Goal: Contribute content: Contribute content

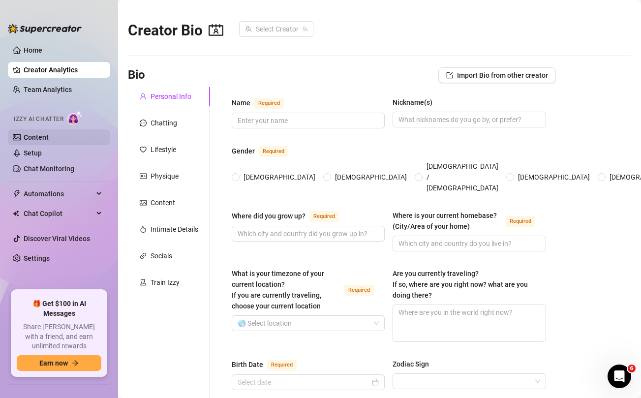
click at [48, 138] on link "Content" at bounding box center [36, 137] width 25 height 8
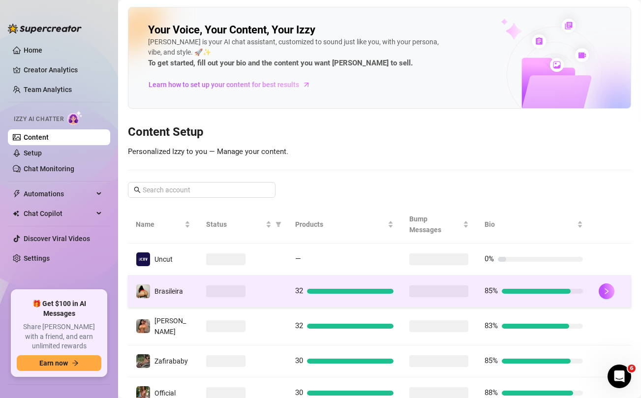
click at [277, 290] on div at bounding box center [242, 291] width 73 height 12
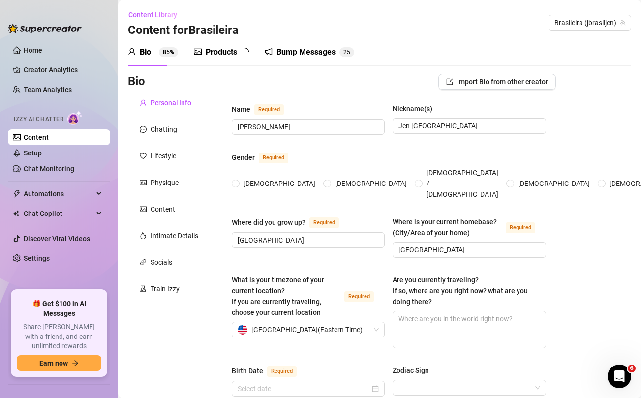
radio input "true"
type input "[DATE]"
click at [228, 53] on div "Products" at bounding box center [221, 52] width 31 height 12
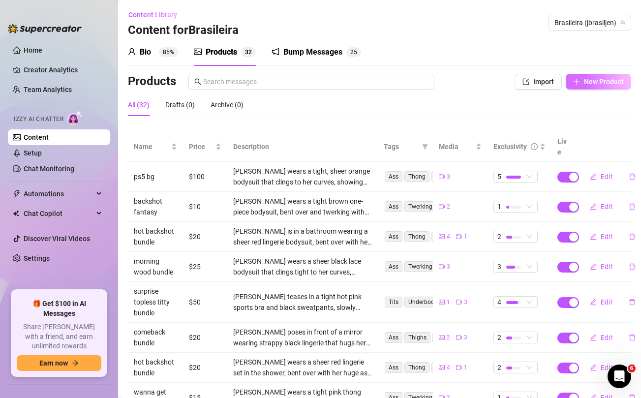
click at [602, 82] on span "New Product" at bounding box center [604, 82] width 40 height 8
type textarea "Type your message here..."
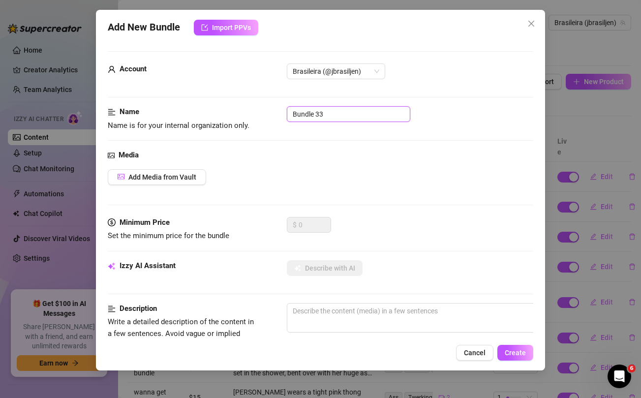
click at [305, 119] on input "Bundle 33" at bounding box center [348, 114] width 123 height 16
type input "massive jen ass bundle"
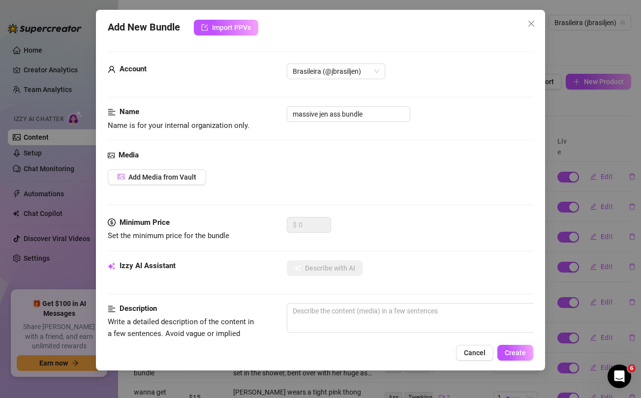
click at [316, 138] on div "Name Name is for your internal organization only. massive jen ass bundle" at bounding box center [320, 127] width 425 height 43
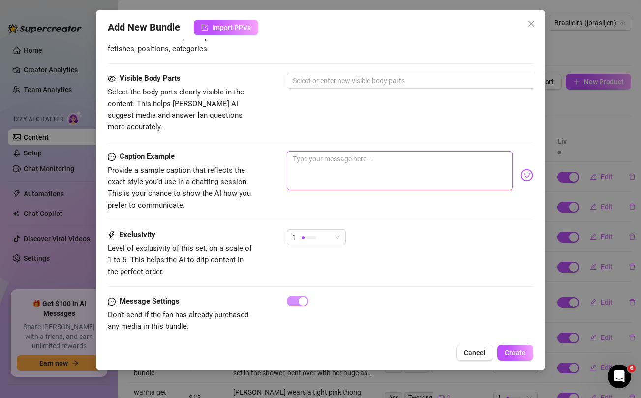
click at [326, 165] on textarea at bounding box center [399, 170] width 225 height 39
paste textarea "Got caught being freaky in public again 🙈😏 Unlock this massive ass bundle and l…"
type textarea "Got caught being freaky in public again 🙈😏 Unlock this massive ass bundle and l…"
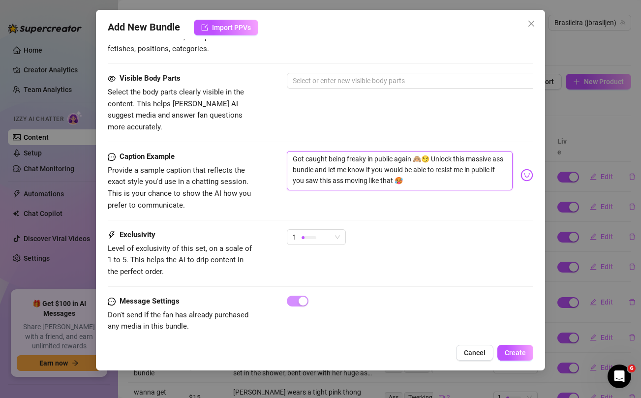
scroll to position [0, 0]
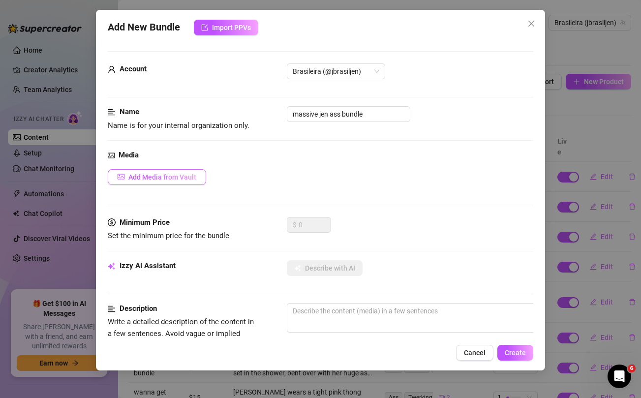
type textarea "Got caught being freaky in public again 🙈😏 Unlock this massive ass bundle and l…"
click at [171, 176] on span "Add Media from Vault" at bounding box center [162, 177] width 68 height 8
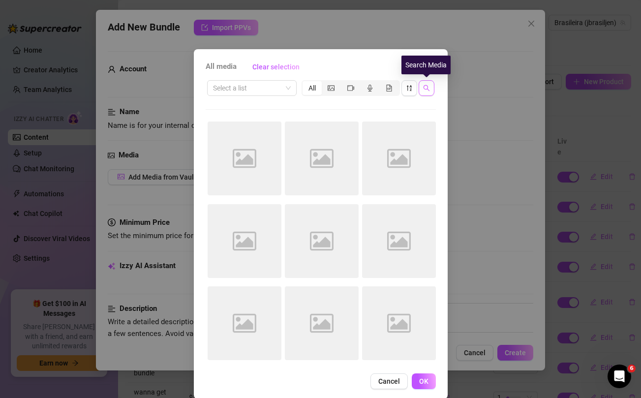
click at [428, 87] on icon "search" at bounding box center [426, 88] width 7 height 7
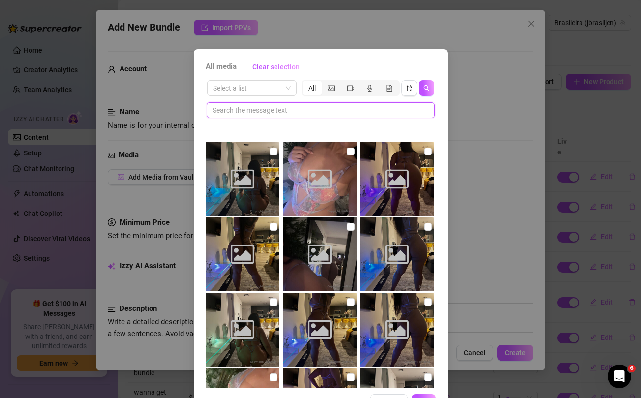
click at [365, 108] on input "text" at bounding box center [316, 110] width 208 height 11
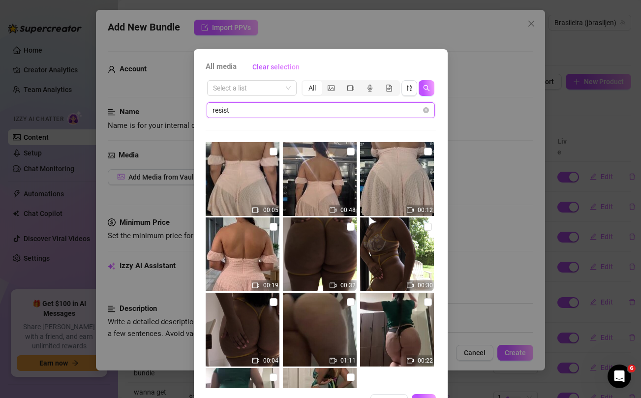
type input "resist"
click at [275, 227] on input "checkbox" at bounding box center [273, 227] width 8 height 8
checkbox input "true"
click at [275, 151] on input "checkbox" at bounding box center [273, 152] width 8 height 8
checkbox input "true"
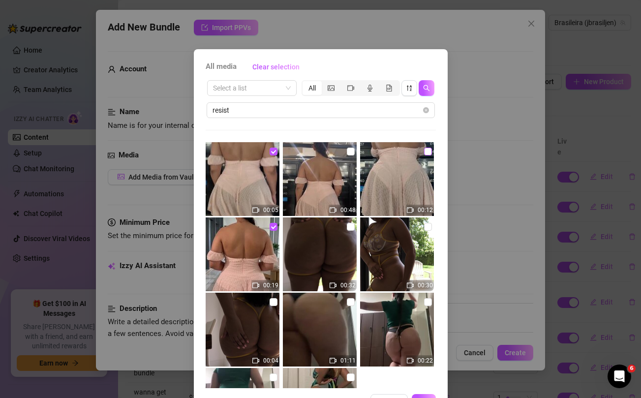
click at [428, 151] on input "checkbox" at bounding box center [428, 152] width 8 height 8
checkbox input "true"
click at [350, 151] on input "checkbox" at bounding box center [351, 152] width 8 height 8
checkbox input "true"
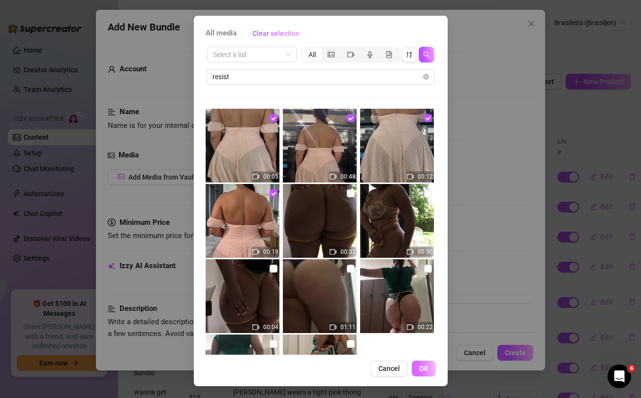
click at [421, 369] on span "OK" at bounding box center [423, 368] width 9 height 8
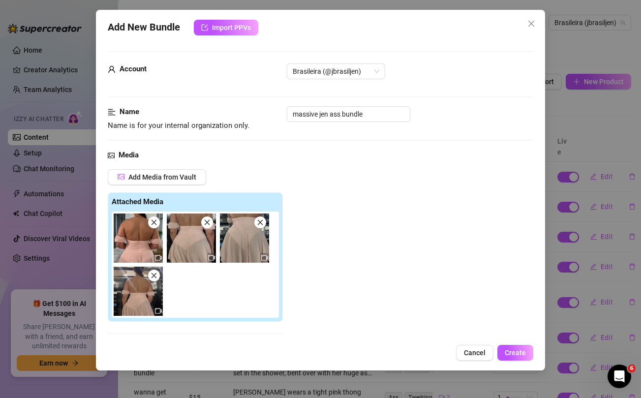
scroll to position [155, 0]
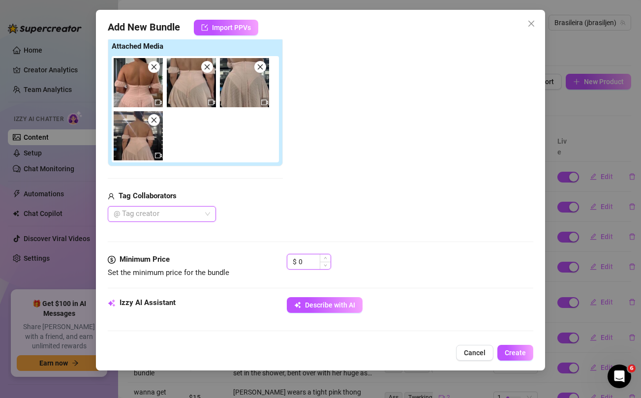
click at [312, 264] on input "0" at bounding box center [314, 261] width 32 height 15
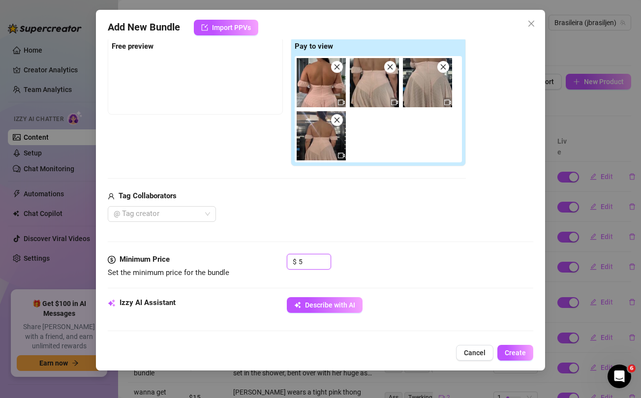
type input "5"
click at [317, 202] on div "Tag Collaborators @ Tag creator" at bounding box center [287, 205] width 358 height 31
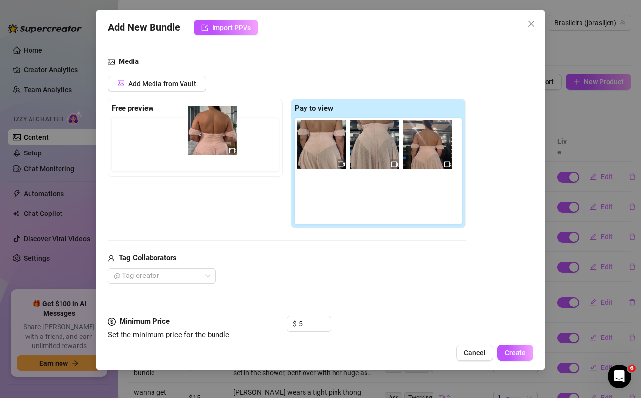
drag, startPoint x: 316, startPoint y: 150, endPoint x: 200, endPoint y: 136, distance: 116.8
click at [200, 136] on div "Free preview Pay to view" at bounding box center [287, 164] width 358 height 130
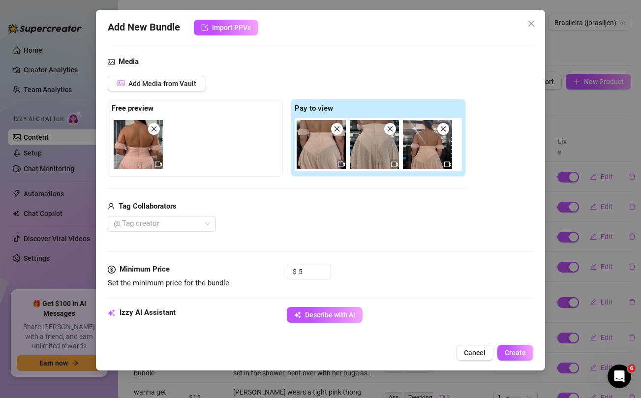
scroll to position [143, 0]
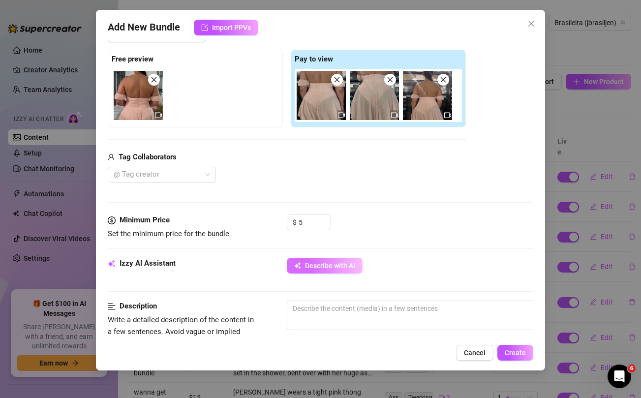
click at [330, 271] on button "Describe with AI" at bounding box center [325, 266] width 76 height 16
type textarea "[PERSON_NAME]"
type textarea "[PERSON_NAME] wears"
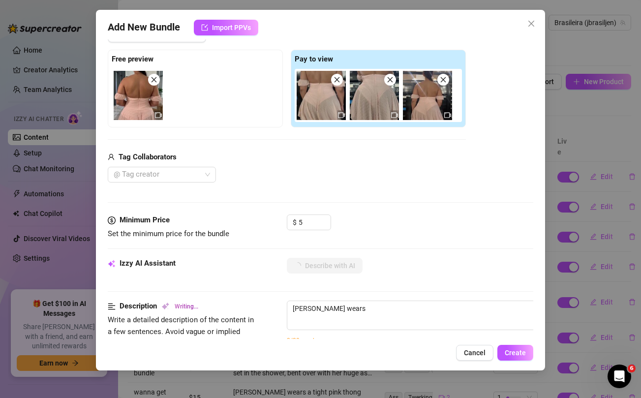
type textarea "[PERSON_NAME] wears a"
type textarea "[PERSON_NAME] wears a short,"
type textarea "[PERSON_NAME] wears a short, off-shoulder"
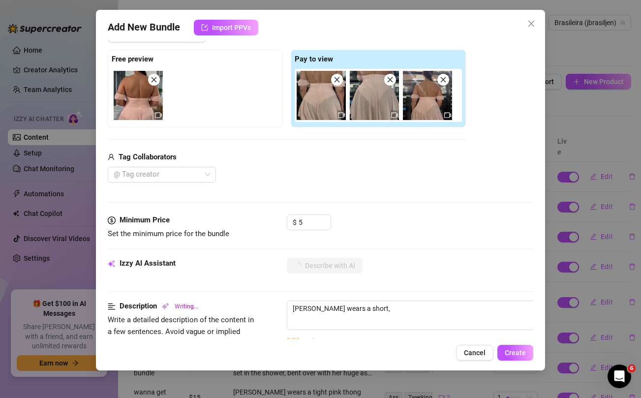
type textarea "[PERSON_NAME] wears a short, off-shoulder"
type textarea "[PERSON_NAME] wears a short, off-shoulder pink"
type textarea "[PERSON_NAME] wears a short, off-shoulder pink dress"
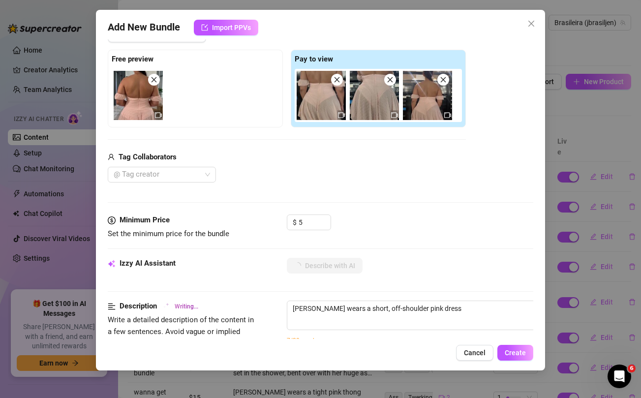
type textarea "[PERSON_NAME] wears a short, off-shoulder pink dress that"
type textarea "[PERSON_NAME] wears a short, off-shoulder pink dress that flares"
type textarea "[PERSON_NAME] wears a short, off-shoulder pink dress that flares over"
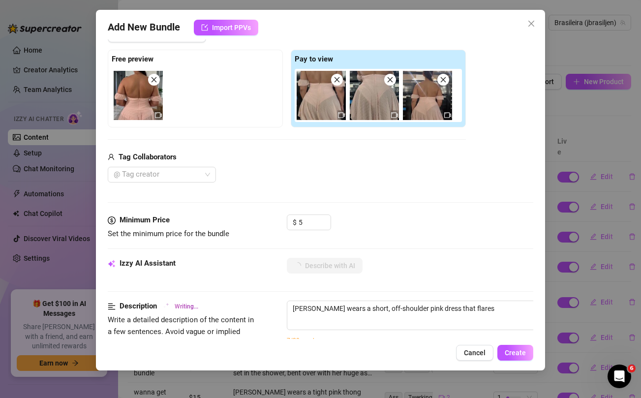
type textarea "[PERSON_NAME] wears a short, off-shoulder pink dress that flares over"
type textarea "[PERSON_NAME] wears a short, off-shoulder pink dress that flares over her"
type textarea "[PERSON_NAME] wears a short, off-shoulder pink dress that flares over her thick"
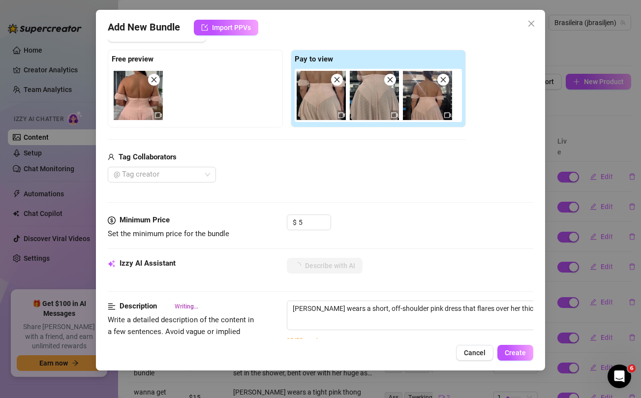
type textarea "[PERSON_NAME] wears a short, off-shoulder pink dress that flares over her thick…"
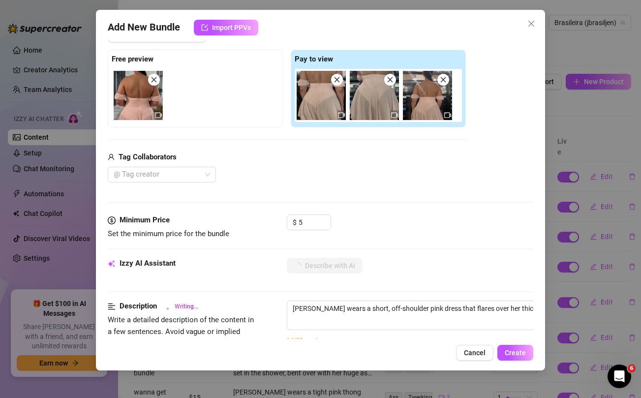
type textarea "[PERSON_NAME] wears a short, off-shoulder pink dress that flares over her thick…"
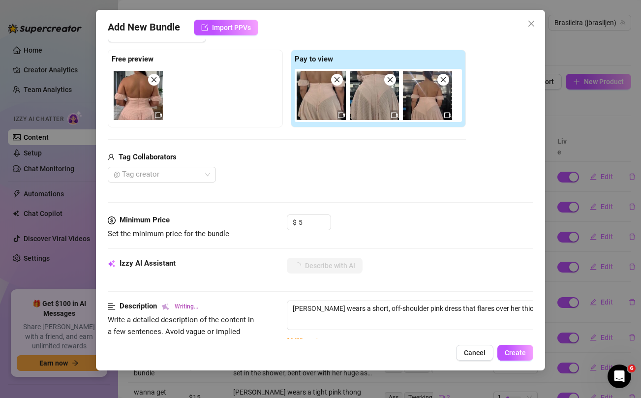
type textarea "[PERSON_NAME] wears a short, off-shoulder pink dress that flares over her thick…"
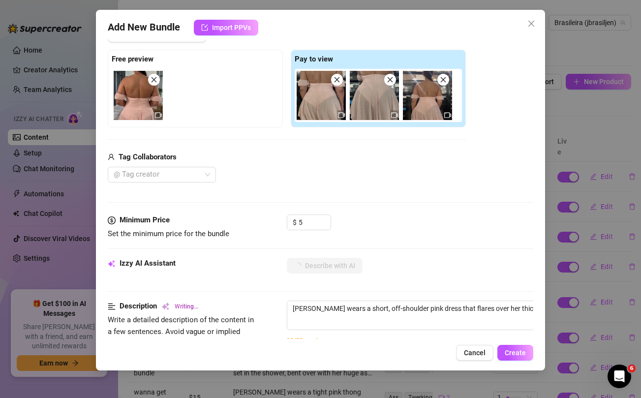
type textarea "[PERSON_NAME] wears a short, off-shoulder pink dress that flares over her thick…"
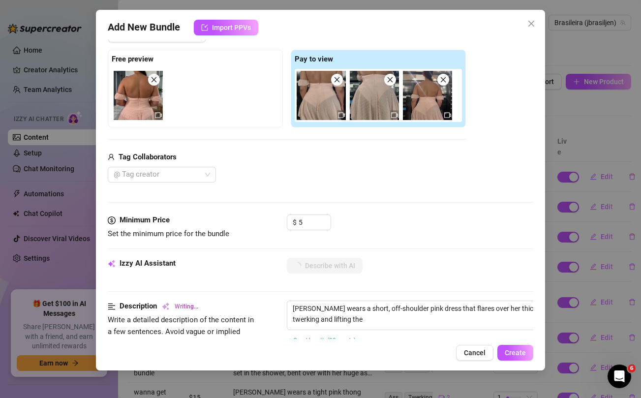
type textarea "[PERSON_NAME] wears a short, off-shoulder pink dress that flares over her thick…"
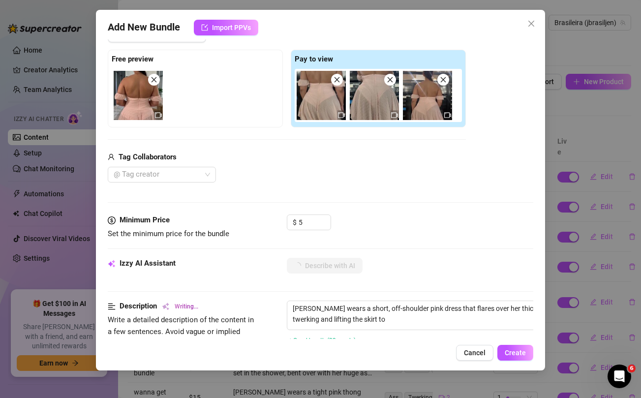
type textarea "[PERSON_NAME] wears a short, off-shoulder pink dress that flares over her thick…"
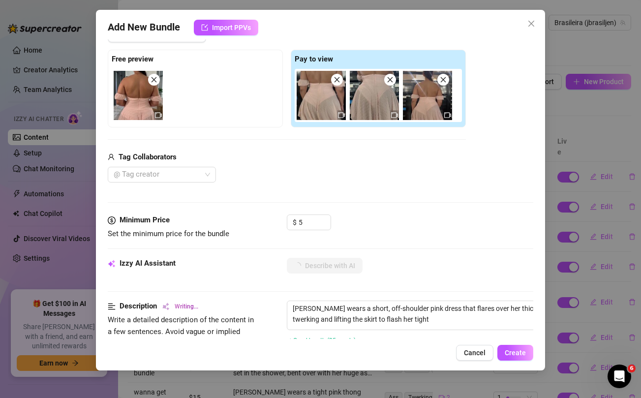
type textarea "[PERSON_NAME] wears a short, off-shoulder pink dress that flares over her thick…"
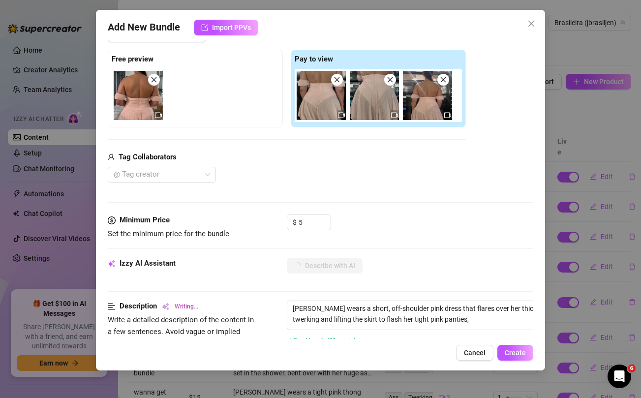
type textarea "[PERSON_NAME] wears a short, off-shoulder pink dress that flares over her thick…"
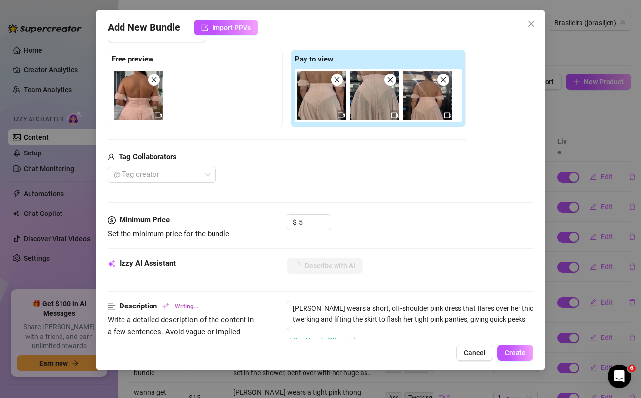
type textarea "[PERSON_NAME] wears a short, off-shoulder pink dress that flares over her thick…"
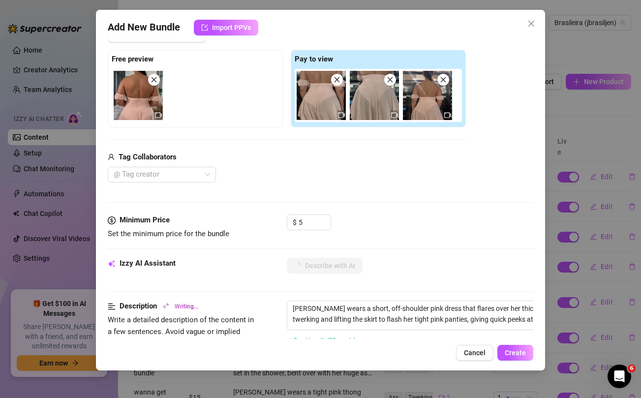
type textarea "[PERSON_NAME] wears a short, off-shoulder pink dress that flares over her thick…"
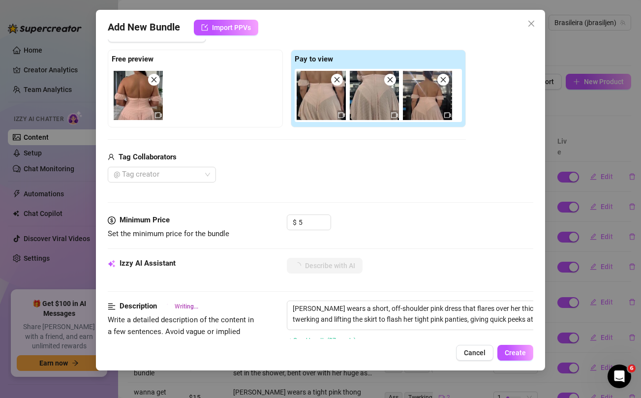
type textarea "[PERSON_NAME] wears a short, off-shoulder pink dress that flares over her thick…"
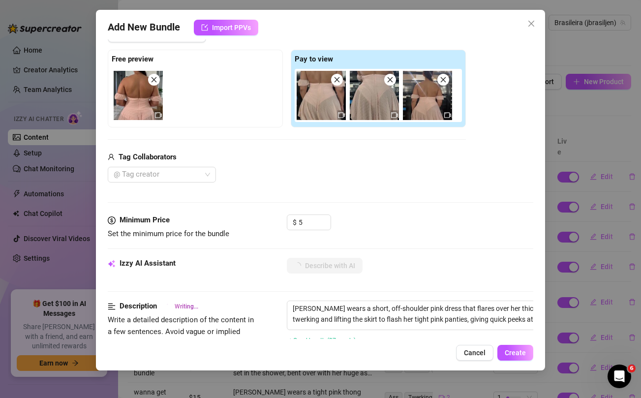
type textarea "[PERSON_NAME] wears a short, off-shoulder pink dress that flares over her thick…"
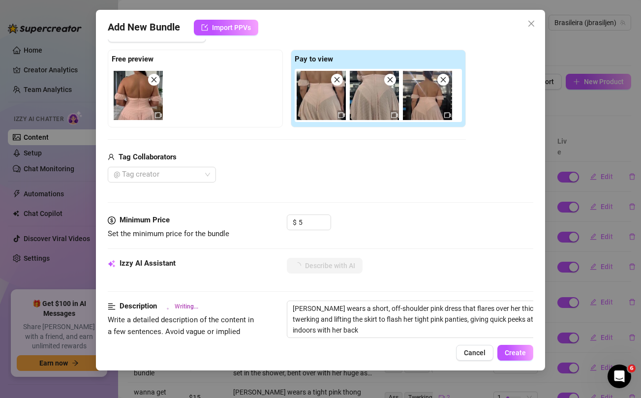
type textarea "[PERSON_NAME] wears a short, off-shoulder pink dress that flares over her thick…"
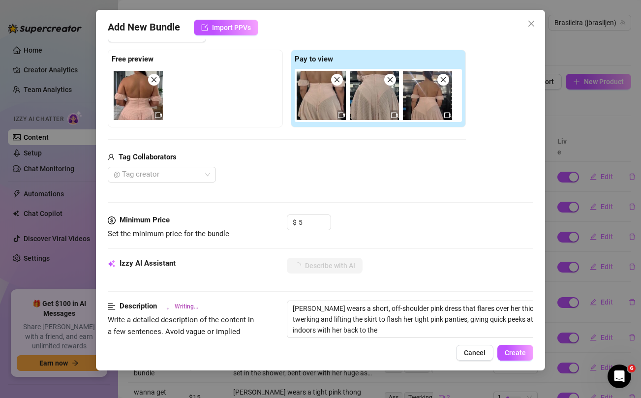
type textarea "[PERSON_NAME] wears a short, off-shoulder pink dress that flares over her thick…"
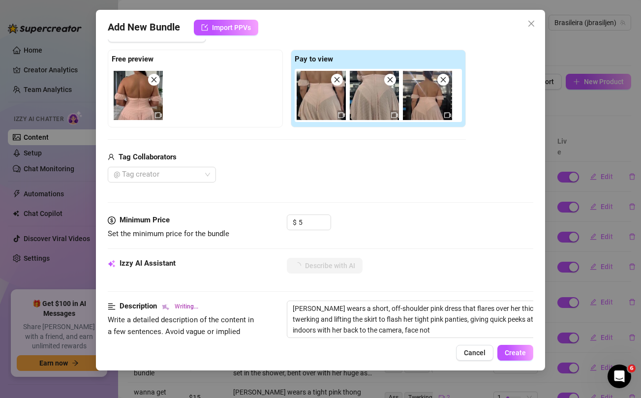
type textarea "[PERSON_NAME] wears a short, off-shoulder pink dress that flares over her thick…"
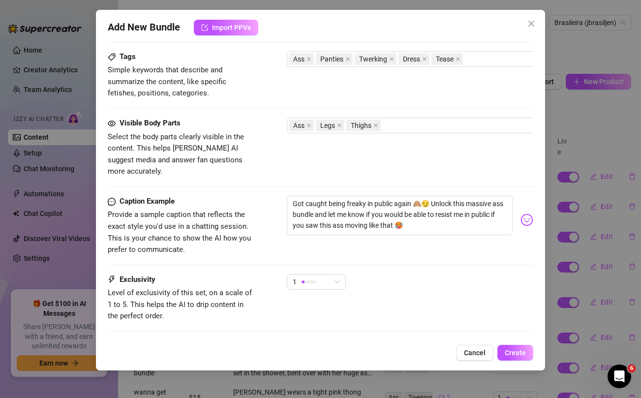
scroll to position [484, 0]
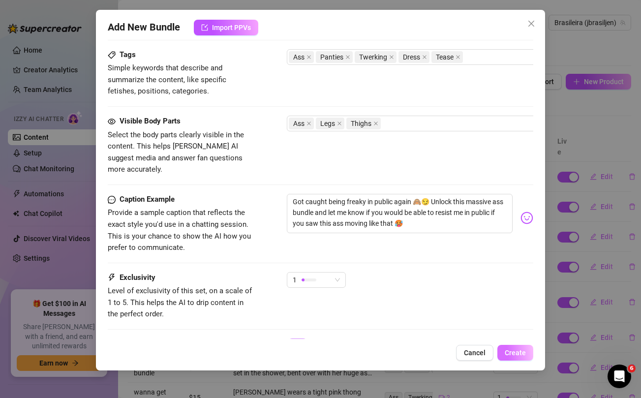
click at [514, 351] on span "Create" at bounding box center [514, 353] width 21 height 8
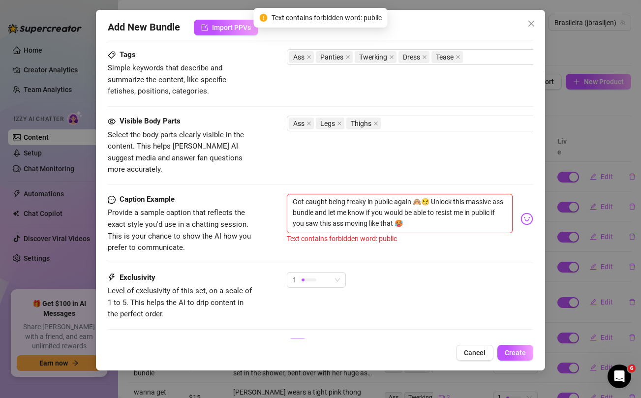
click at [481, 202] on textarea "Got caught being freaky in public again 🙈😏 Unlock this massive ass bundle and l…" at bounding box center [399, 213] width 225 height 39
type textarea "Got caught being freaky in public again 🙈😏 Unlock this massive ass bundle and l…"
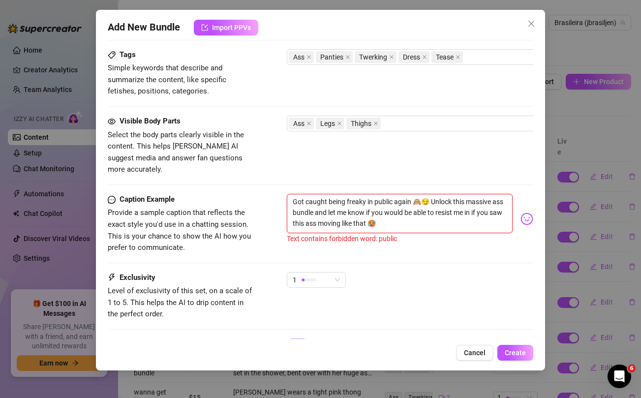
type textarea "Got caught being freaky in public again 🙈😏 Unlock this massive ass bundle and l…"
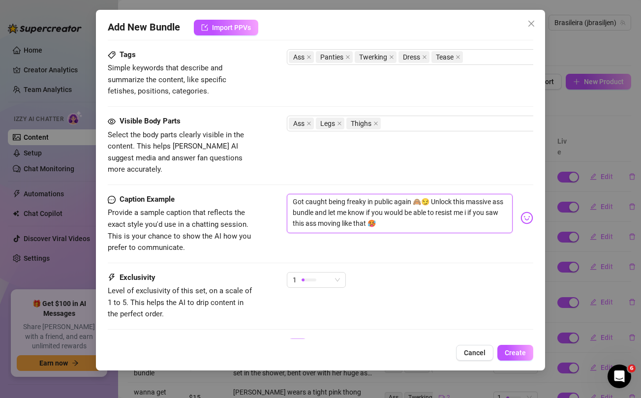
type textarea "Got caught being freaky in public again 🙈😏 Unlock this massive ass bundle and l…"
click at [518, 344] on div "Add New Bundle Import PPVs Account Brasileira (@jbrasiljen) Name Name is for yo…" at bounding box center [320, 190] width 448 height 360
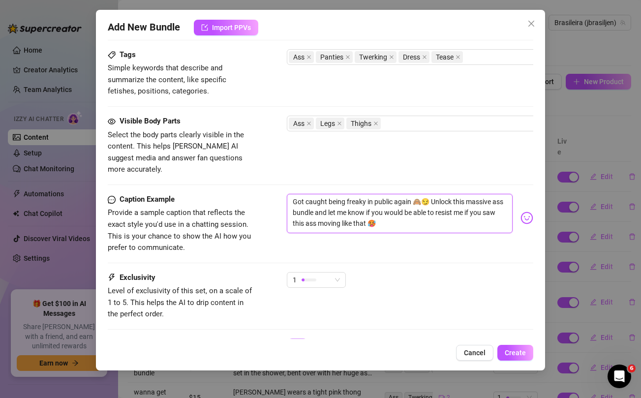
click at [381, 194] on textarea "Got caught being freaky in public again 🙈😏 Unlock this massive ass bundle and l…" at bounding box center [399, 213] width 225 height 39
type textarea "Got caught being freaky in again 🙈😏 Unlock this massive ass bundle and let me k…"
type textarea "Got caught being freaky i again 🙈😏 Unlock this massive ass bundle and let me kn…"
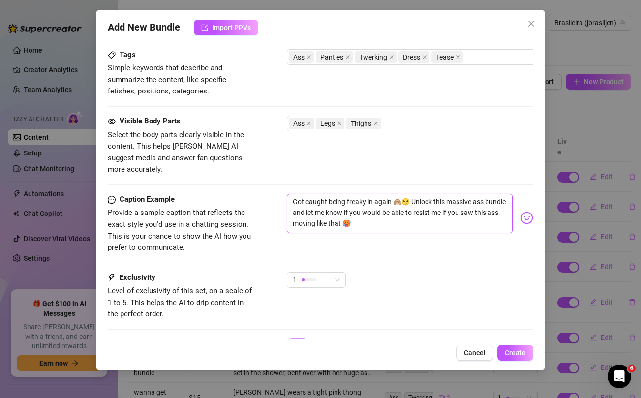
type textarea "Got caught being freaky i again 🙈😏 Unlock this massive ass bundle and let me kn…"
type textarea "Got caught being freaky again 🙈😏 Unlock this massive ass bundle and let me know…"
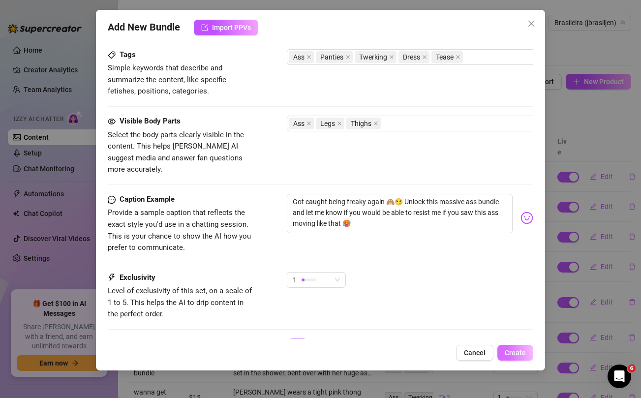
click at [523, 354] on span "Create" at bounding box center [514, 353] width 21 height 8
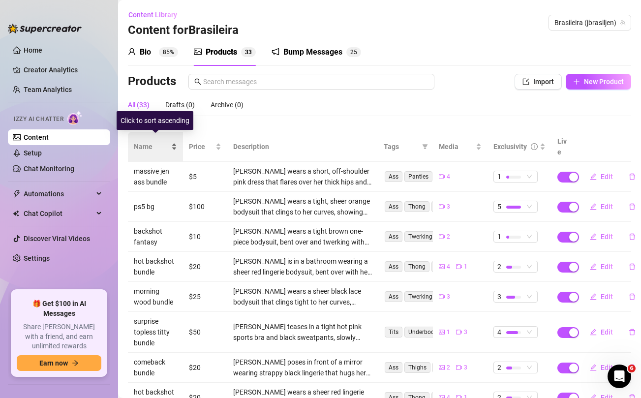
click at [146, 145] on span "Name" at bounding box center [151, 146] width 35 height 11
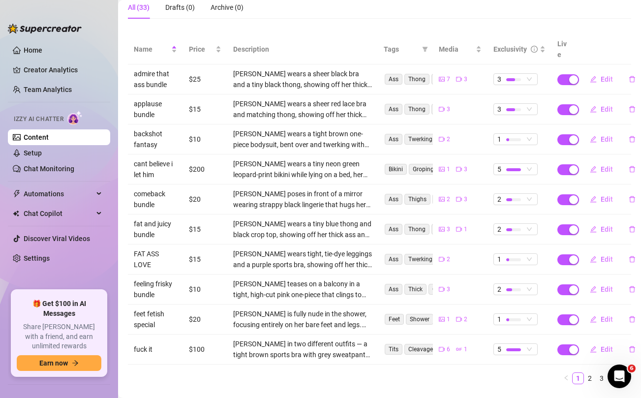
scroll to position [110, 0]
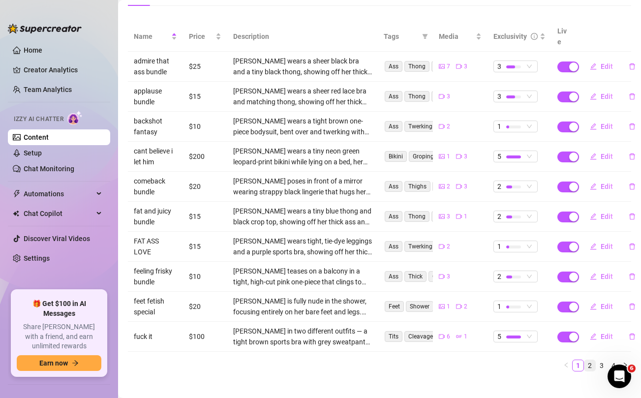
click at [589, 360] on link "2" at bounding box center [589, 365] width 11 height 11
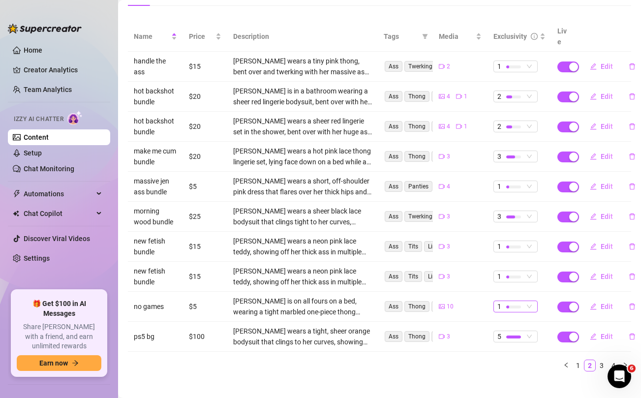
scroll to position [0, 0]
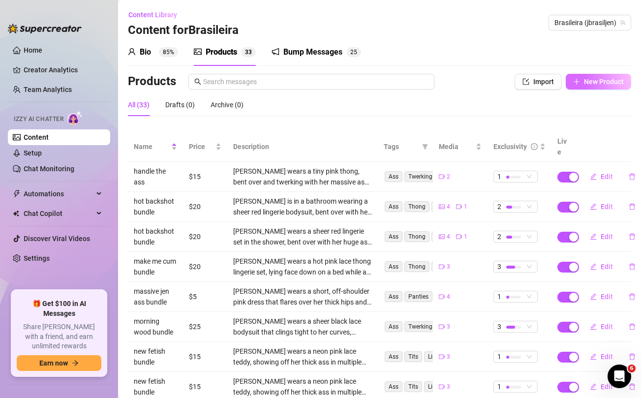
click at [614, 81] on span "New Product" at bounding box center [604, 82] width 40 height 8
type textarea "Type your message here..."
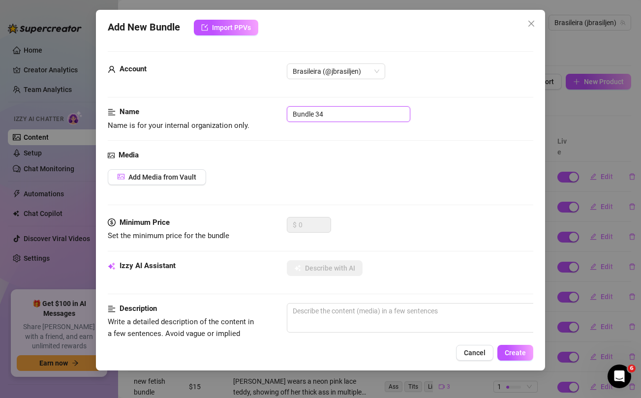
click at [365, 114] on input "Bundle 34" at bounding box center [348, 114] width 123 height 16
type input "get nasty bundle"
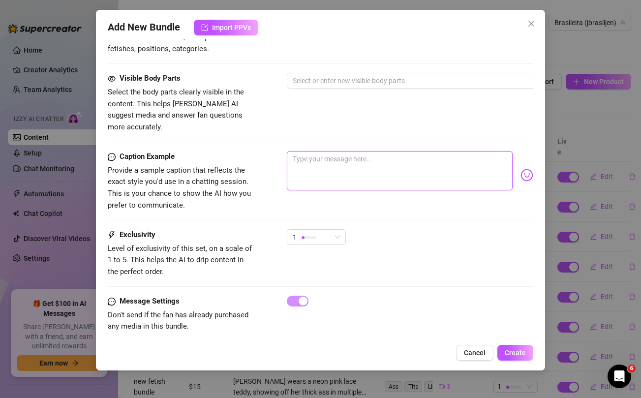
click at [345, 162] on textarea at bounding box center [399, 170] width 225 height 39
paste textarea "Get prepared daddy because this get nasty bundle is about to have your cock rea…"
type textarea "Get prepared daddy because this get nasty bundle is about to have your cock rea…"
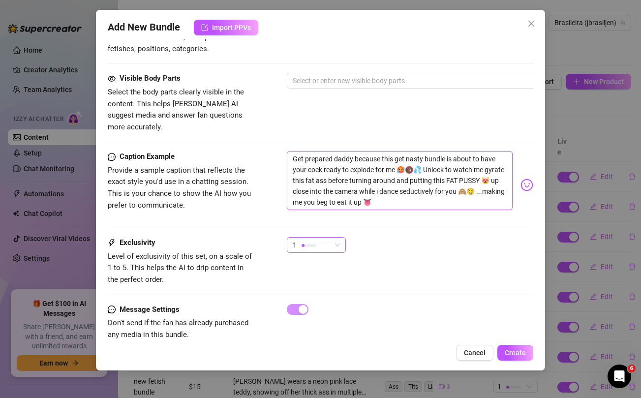
scroll to position [0, 0]
click at [334, 237] on span "1" at bounding box center [316, 244] width 47 height 15
type textarea "Get prepared daddy because this get nasty bundle is about to have your cock rea…"
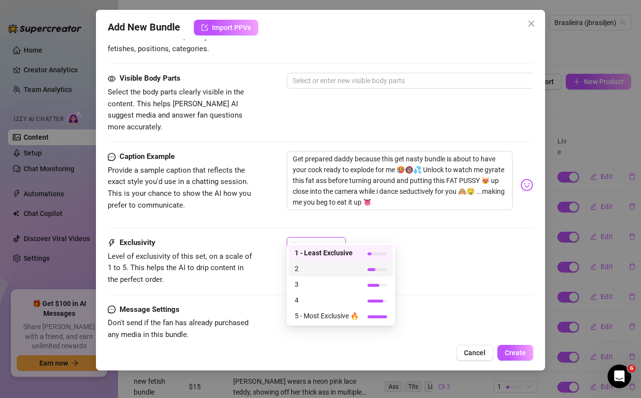
click at [319, 270] on span "2" at bounding box center [327, 268] width 64 height 11
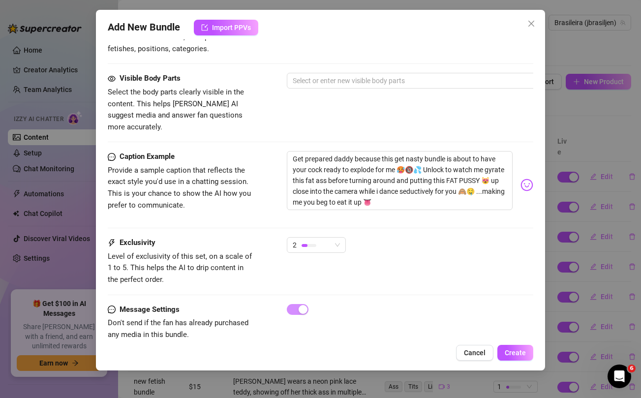
click at [233, 187] on span "Provide a sample caption that reflects the exact style you'd use in a chatting …" at bounding box center [182, 188] width 148 height 46
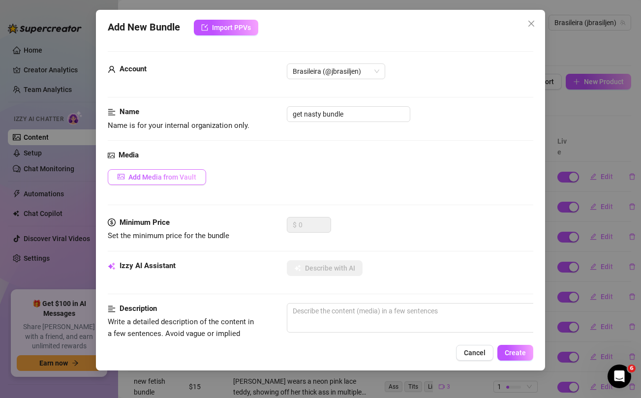
click at [175, 182] on button "Add Media from Vault" at bounding box center [157, 177] width 98 height 16
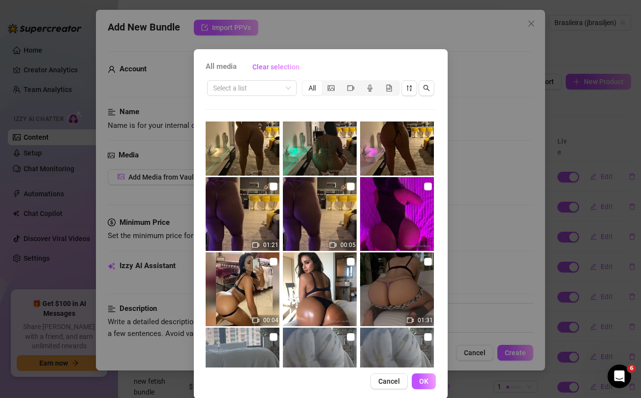
scroll to position [322, 0]
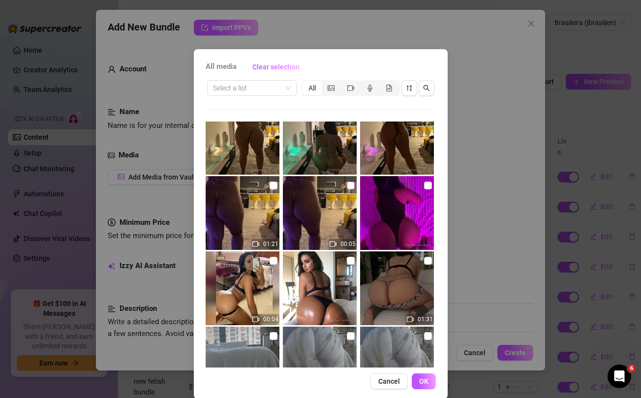
click at [349, 184] on input "checkbox" at bounding box center [351, 185] width 8 height 8
checkbox input "true"
click at [275, 185] on input "checkbox" at bounding box center [273, 185] width 8 height 8
checkbox input "true"
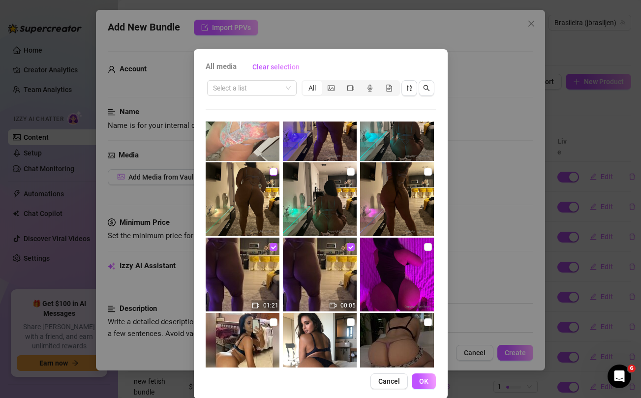
click at [273, 171] on input "checkbox" at bounding box center [273, 172] width 8 height 8
checkbox input "true"
click at [349, 173] on input "checkbox" at bounding box center [351, 172] width 8 height 8
checkbox input "true"
click at [427, 175] on input "checkbox" at bounding box center [428, 172] width 8 height 8
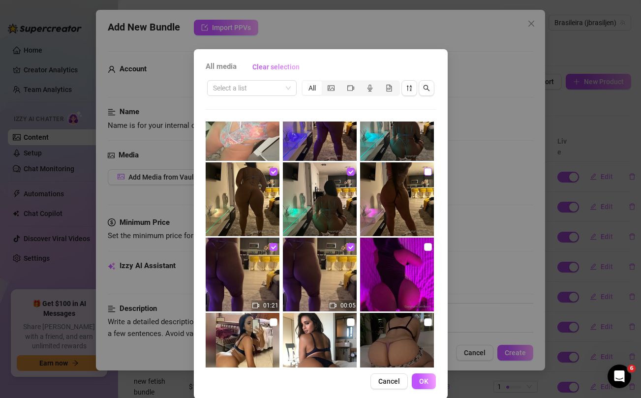
checkbox input "true"
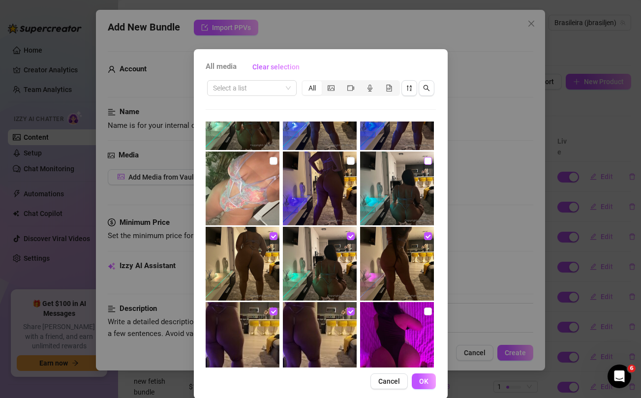
click at [426, 161] on input "checkbox" at bounding box center [428, 161] width 8 height 8
checkbox input "true"
click at [353, 164] on input "checkbox" at bounding box center [351, 161] width 8 height 8
checkbox input "true"
click at [273, 160] on input "checkbox" at bounding box center [273, 161] width 8 height 8
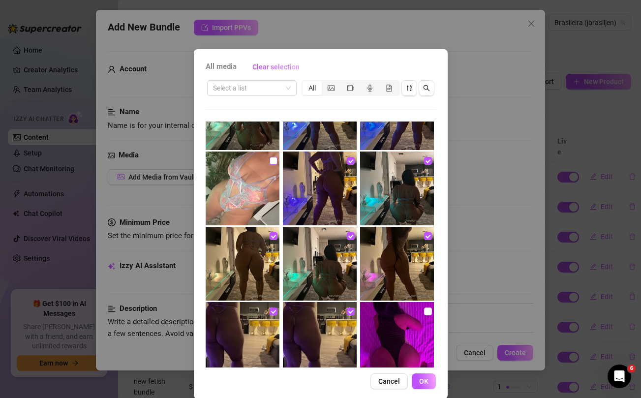
checkbox input "true"
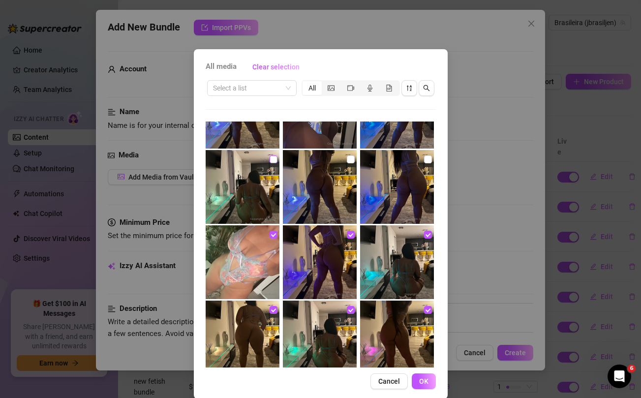
click at [271, 161] on input "checkbox" at bounding box center [273, 159] width 8 height 8
checkbox input "true"
click at [351, 160] on input "checkbox" at bounding box center [351, 159] width 8 height 8
checkbox input "true"
click at [427, 161] on input "checkbox" at bounding box center [428, 159] width 8 height 8
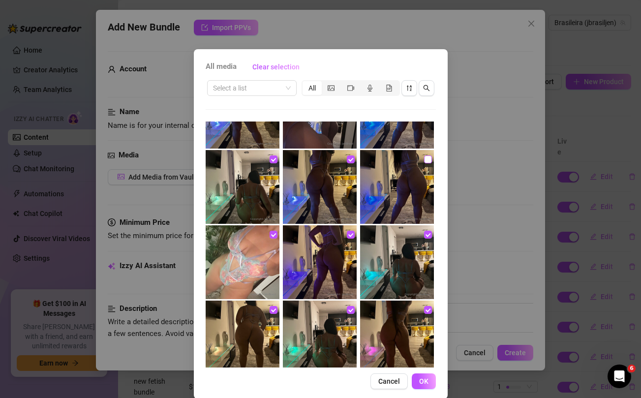
checkbox input "true"
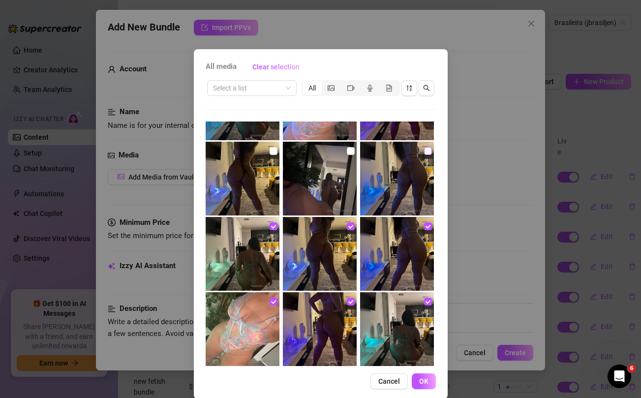
click at [426, 153] on input "checkbox" at bounding box center [428, 151] width 8 height 8
checkbox input "true"
click at [349, 152] on input "checkbox" at bounding box center [351, 151] width 8 height 8
checkbox input "true"
click at [274, 153] on input "checkbox" at bounding box center [273, 151] width 8 height 8
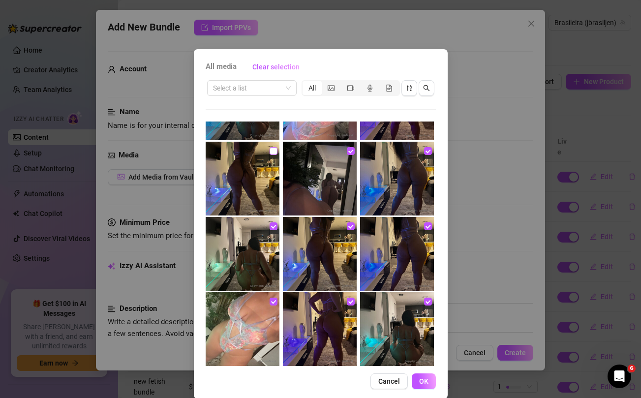
checkbox input "true"
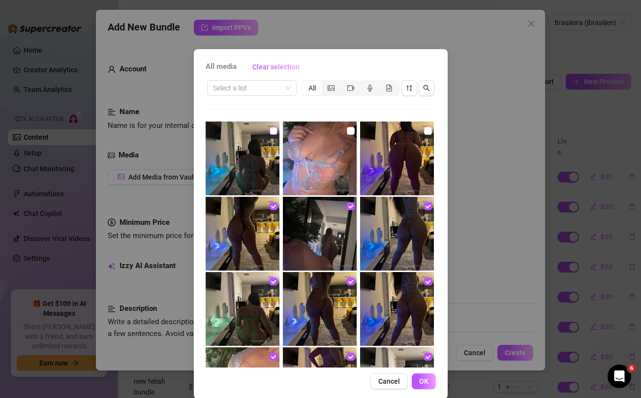
click at [273, 131] on input "checkbox" at bounding box center [273, 131] width 8 height 8
checkbox input "true"
click at [350, 132] on input "checkbox" at bounding box center [351, 131] width 8 height 8
checkbox input "true"
click at [429, 131] on input "checkbox" at bounding box center [428, 131] width 8 height 8
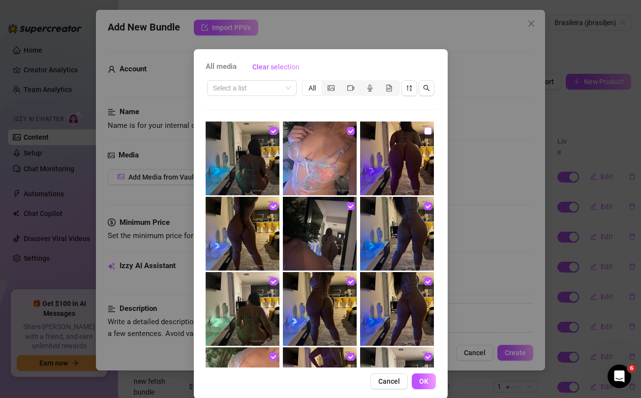
checkbox input "true"
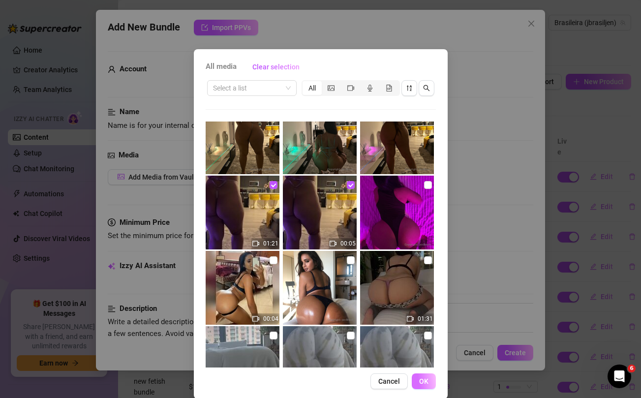
click at [424, 379] on span "OK" at bounding box center [423, 381] width 9 height 8
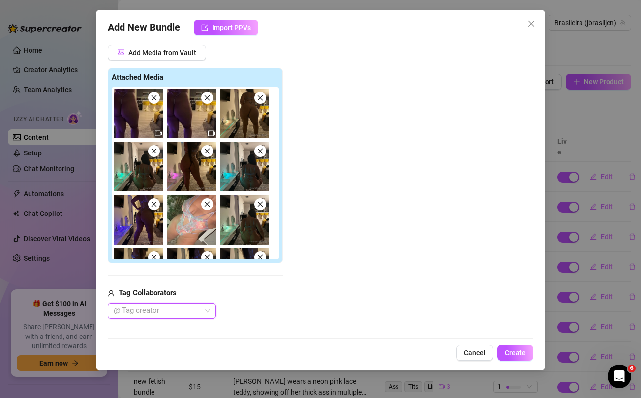
scroll to position [256, 0]
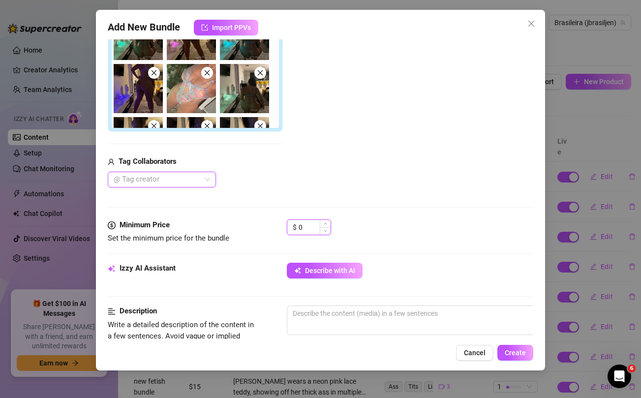
click at [305, 224] on input "0" at bounding box center [314, 227] width 32 height 15
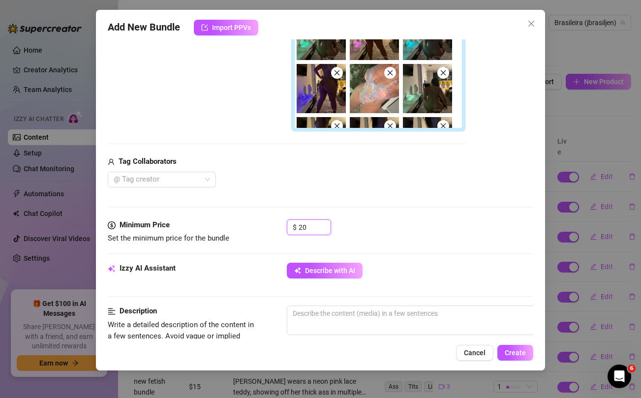
type input "20"
click at [312, 170] on div "Tag Collaborators @ Tag creator" at bounding box center [287, 171] width 358 height 31
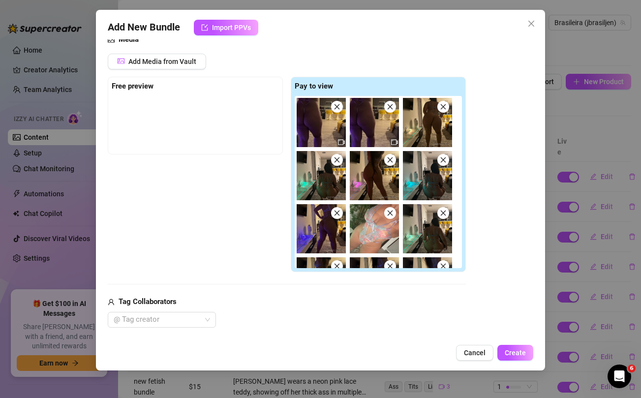
scroll to position [115, 0]
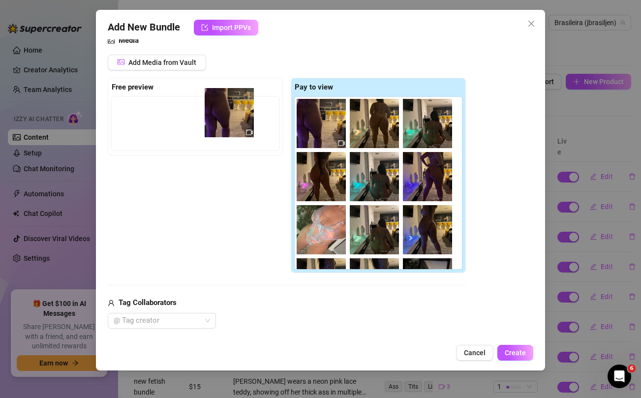
drag, startPoint x: 317, startPoint y: 130, endPoint x: 219, endPoint y: 119, distance: 98.9
click at [219, 119] on div "Free preview Pay to view" at bounding box center [287, 176] width 358 height 196
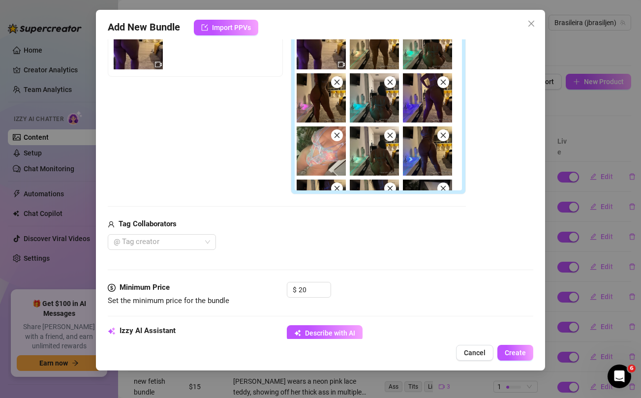
scroll to position [271, 0]
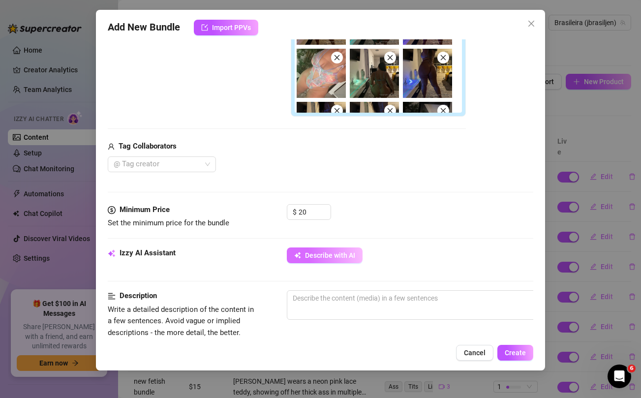
click at [324, 254] on span "Describe with AI" at bounding box center [330, 255] width 50 height 8
type textarea "[PERSON_NAME]"
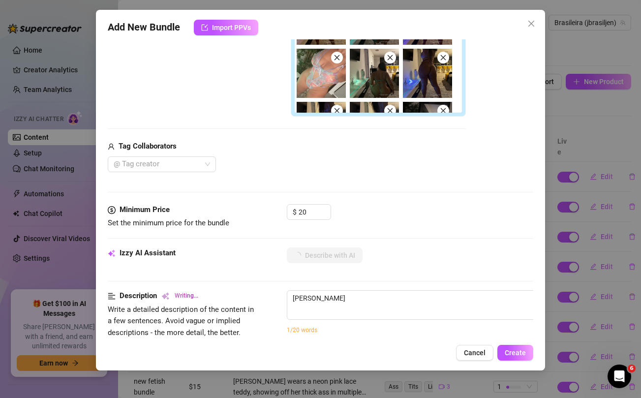
type textarea "[PERSON_NAME] wears"
type textarea "[PERSON_NAME] wears a"
type textarea "[PERSON_NAME] wears a sheer"
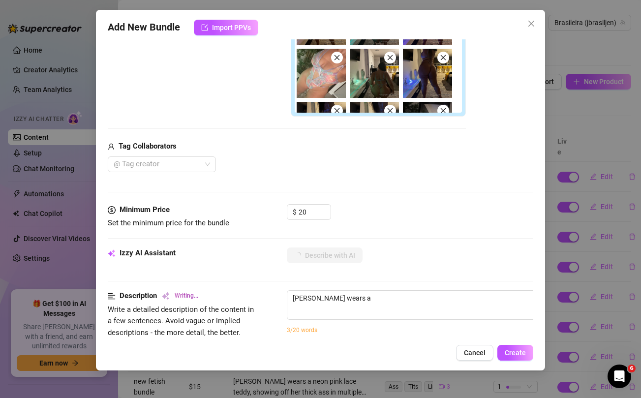
type textarea "[PERSON_NAME] wears a sheer"
type textarea "[PERSON_NAME] wears a sheer pastel"
type textarea "[PERSON_NAME] wears a sheer pastel lace"
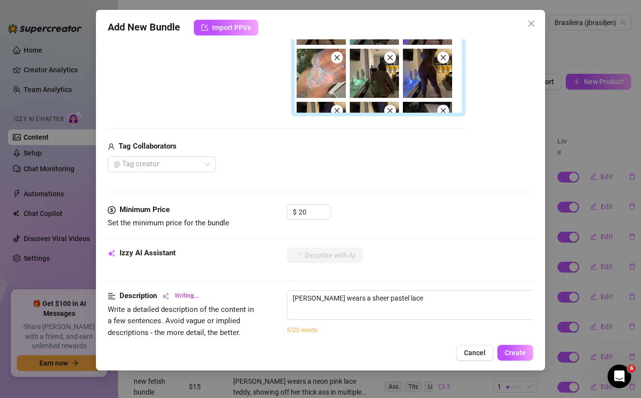
type textarea "[PERSON_NAME] wears a sheer pastel lace lingerie"
type textarea "[PERSON_NAME] wears a sheer pastel lace lingerie bodysuit"
type textarea "[PERSON_NAME] wears a sheer pastel lace lingerie bodysuit with"
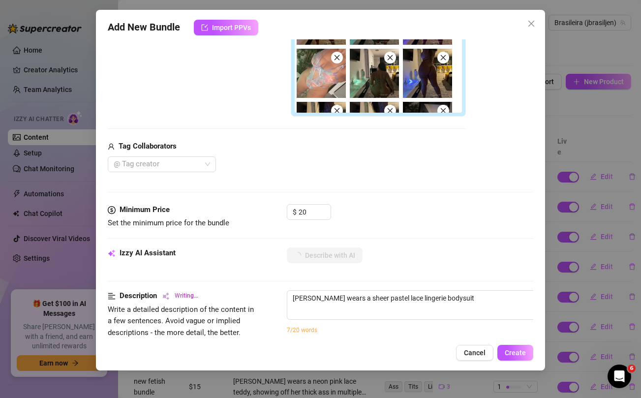
type textarea "[PERSON_NAME] wears a sheer pastel lace lingerie bodysuit with"
type textarea "[PERSON_NAME] wears a sheer pastel lace lingerie bodysuit with strappy"
type textarea "[PERSON_NAME] wears a sheer pastel lace lingerie bodysuit with strappy back"
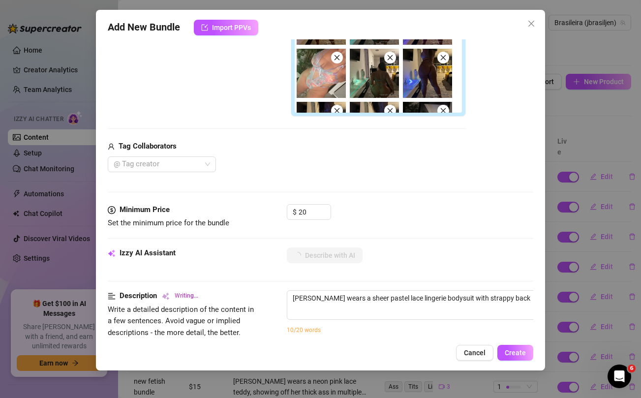
type textarea "[PERSON_NAME] wears a sheer pastel lace lingerie bodysuit with strappy back det…"
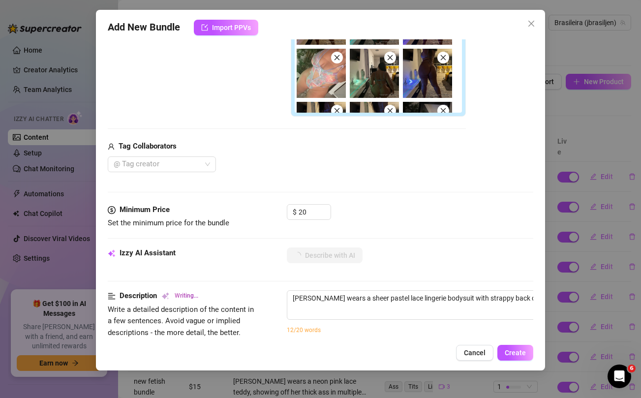
type textarea "[PERSON_NAME] wears a sheer pastel lace lingerie bodysuit with strappy back det…"
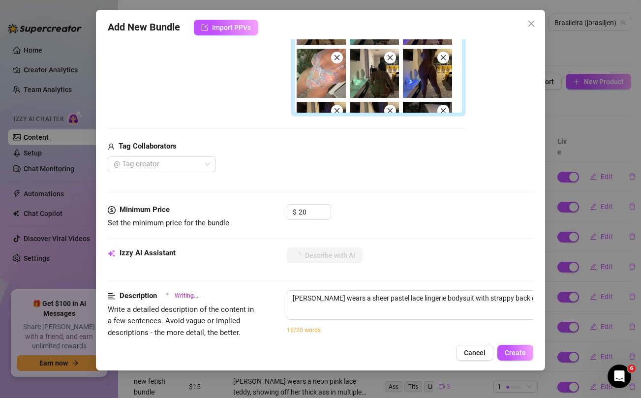
type textarea "[PERSON_NAME] wears a sheer pastel lace lingerie bodysuit with strappy back det…"
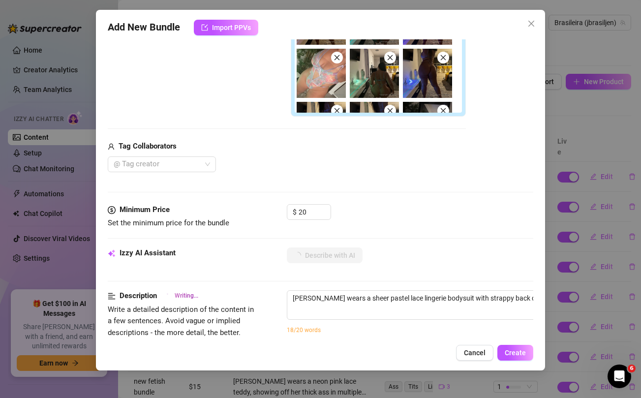
type textarea "[PERSON_NAME] wears a sheer pastel lace lingerie bodysuit with strappy back det…"
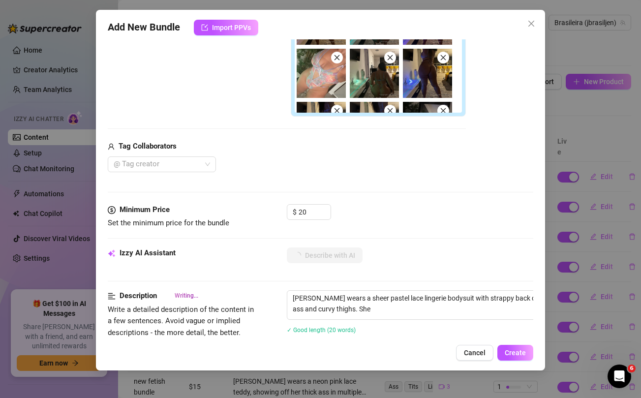
type textarea "[PERSON_NAME] wears a sheer pastel lace lingerie bodysuit with strappy back det…"
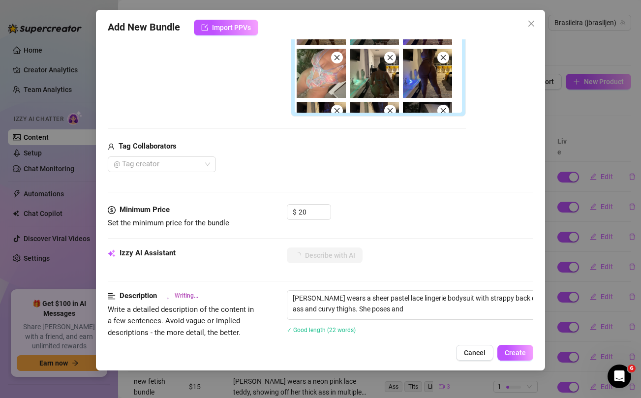
type textarea "[PERSON_NAME] wears a sheer pastel lace lingerie bodysuit with strappy back det…"
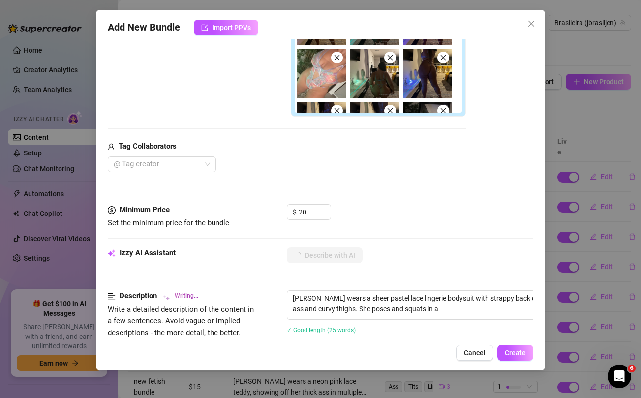
type textarea "[PERSON_NAME] wears a sheer pastel lace lingerie bodysuit with strappy back det…"
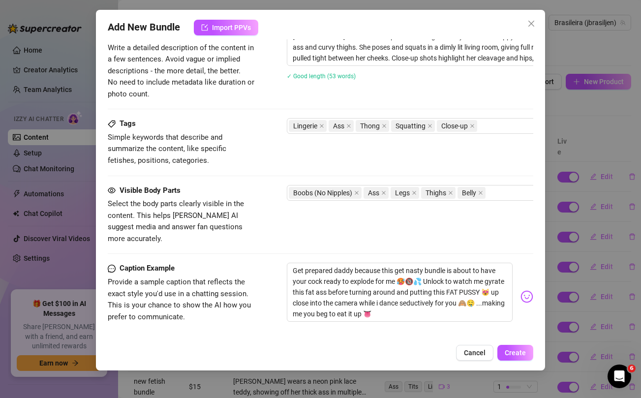
scroll to position [652, 0]
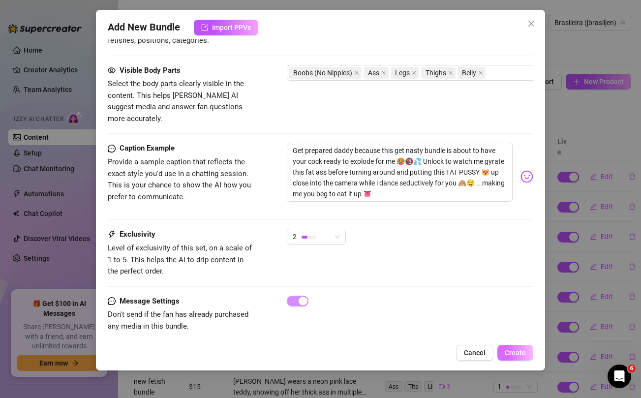
click at [511, 351] on span "Create" at bounding box center [514, 353] width 21 height 8
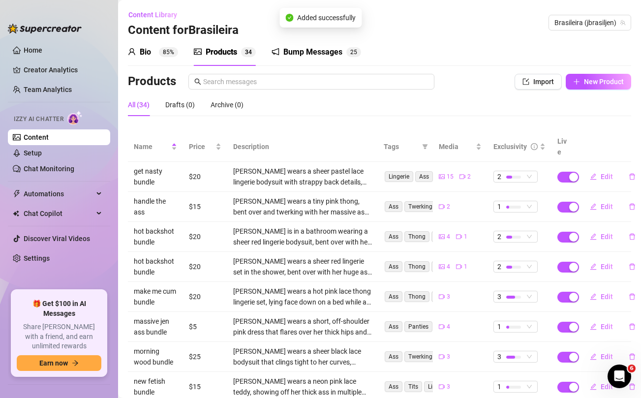
scroll to position [110, 0]
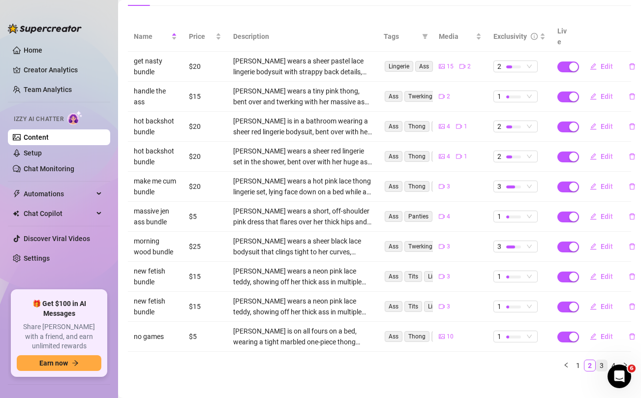
click at [602, 360] on link "3" at bounding box center [601, 365] width 11 height 11
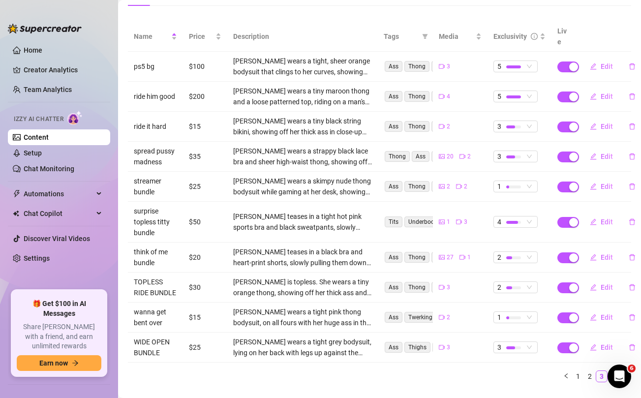
scroll to position [0, 0]
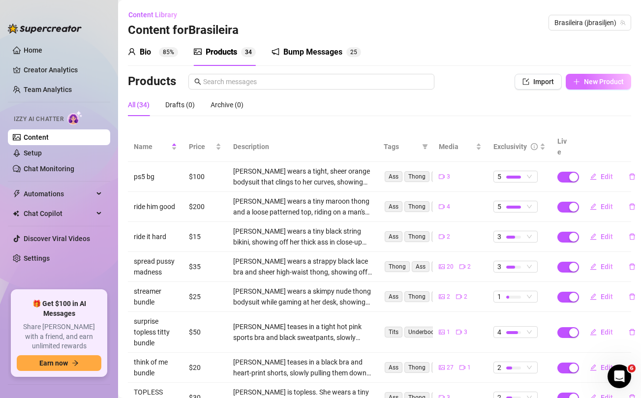
click at [608, 78] on span "New Product" at bounding box center [604, 82] width 40 height 8
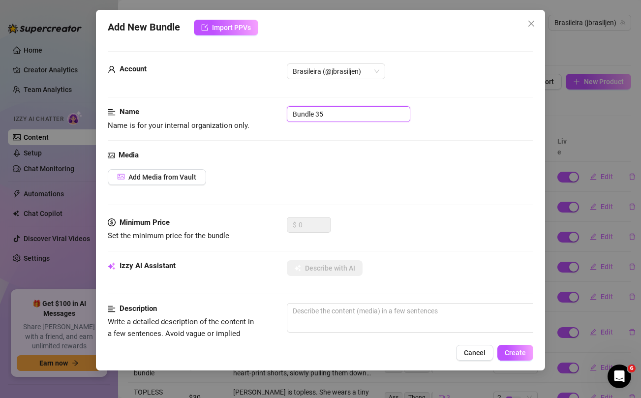
click at [362, 118] on input "Bundle 35" at bounding box center [348, 114] width 123 height 16
click at [380, 171] on div "Add Media from Vault" at bounding box center [320, 177] width 425 height 16
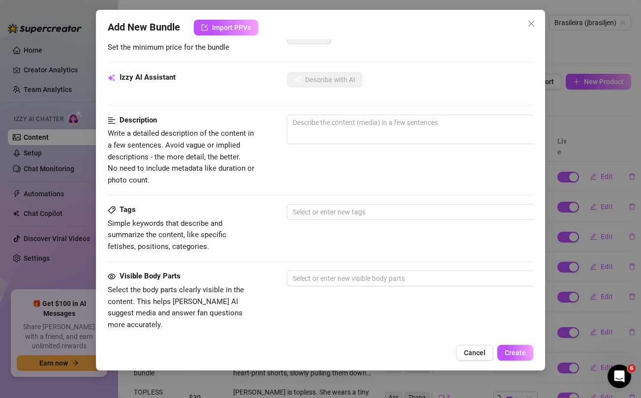
scroll to position [319, 0]
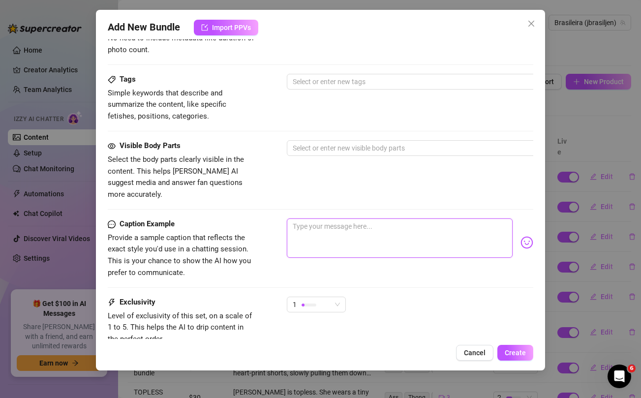
click at [351, 222] on textarea at bounding box center [399, 237] width 225 height 39
paste textarea "Your naughtiest fantasy visualised 🥵🔞💦 unlock and make sure you're home alone b…"
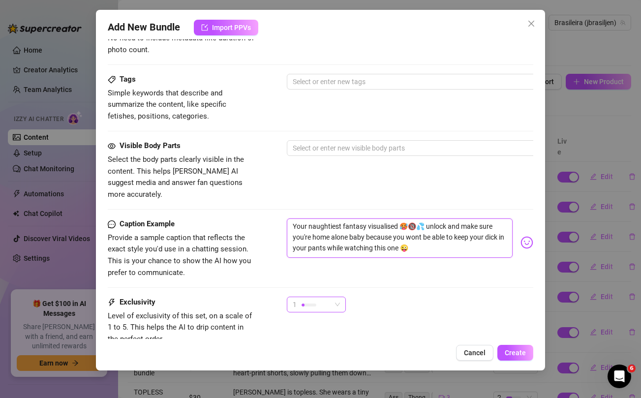
click at [331, 297] on div "1" at bounding box center [312, 304] width 38 height 15
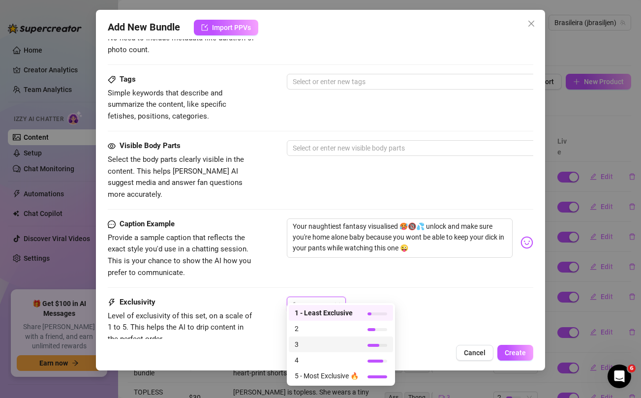
click at [301, 341] on span "3" at bounding box center [327, 344] width 64 height 11
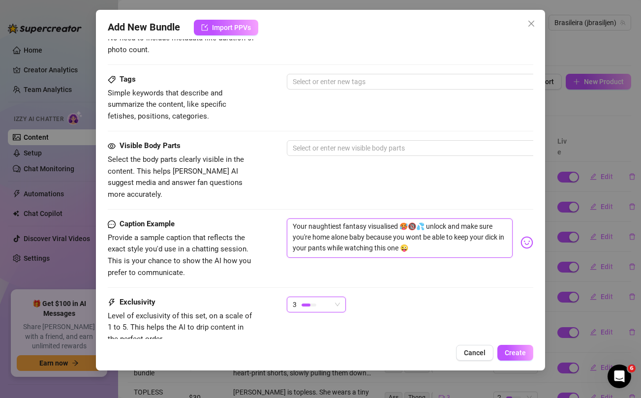
click at [385, 218] on textarea "Your naughtiest fantasy visualised 🥵🔞💦 unlock and make sure you're home alone b…" at bounding box center [399, 237] width 225 height 39
click at [377, 181] on div "Visible Body Parts Select the body parts clearly visible in the content. This h…" at bounding box center [320, 170] width 425 height 60
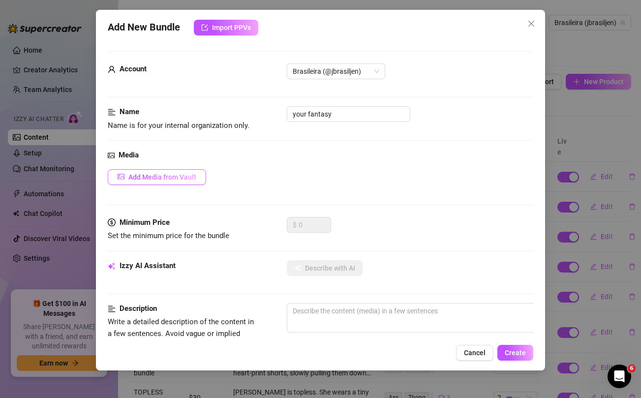
click at [176, 178] on span "Add Media from Vault" at bounding box center [162, 177] width 68 height 8
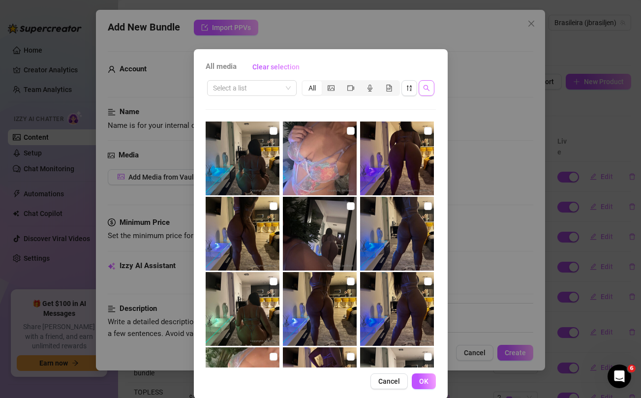
click at [424, 90] on icon "search" at bounding box center [426, 88] width 7 height 7
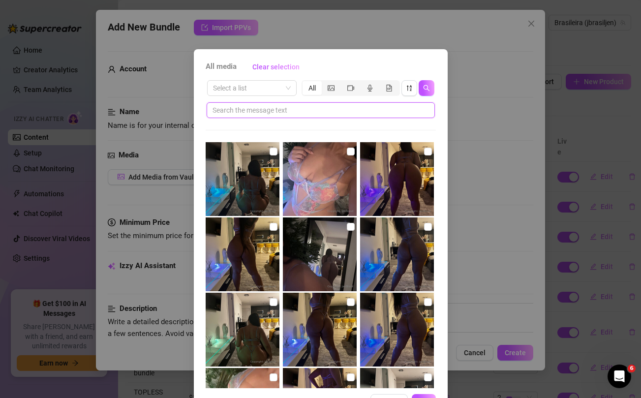
click at [347, 112] on input "text" at bounding box center [316, 110] width 208 height 11
paste input "visualised"
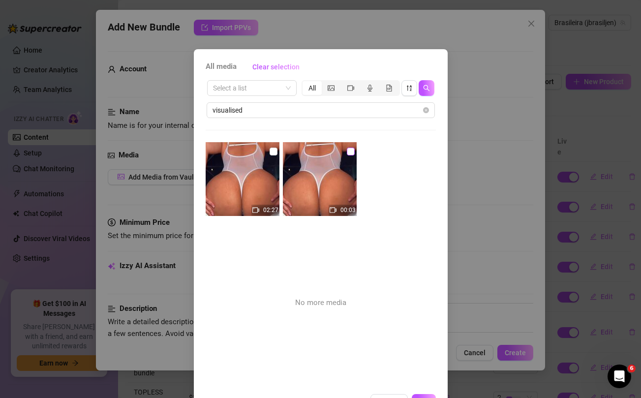
click at [351, 151] on input "checkbox" at bounding box center [351, 152] width 8 height 8
click at [275, 151] on input "checkbox" at bounding box center [273, 152] width 8 height 8
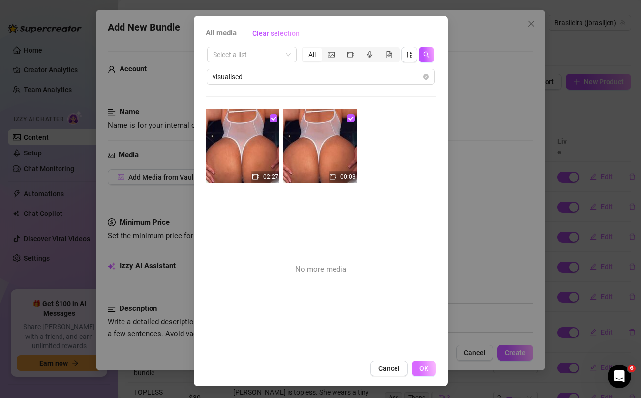
click at [426, 372] on button "OK" at bounding box center [424, 368] width 24 height 16
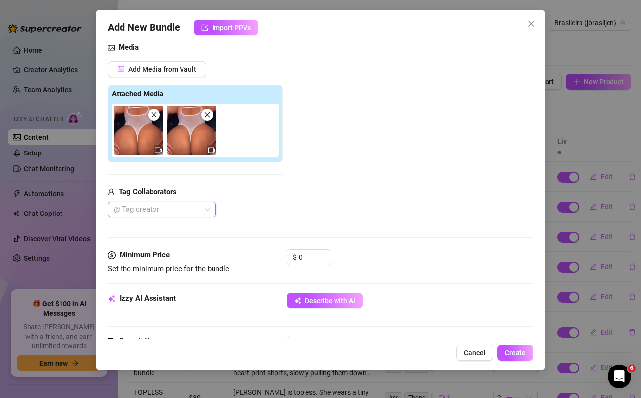
scroll to position [108, 0]
click at [306, 258] on input "0" at bounding box center [314, 256] width 32 height 15
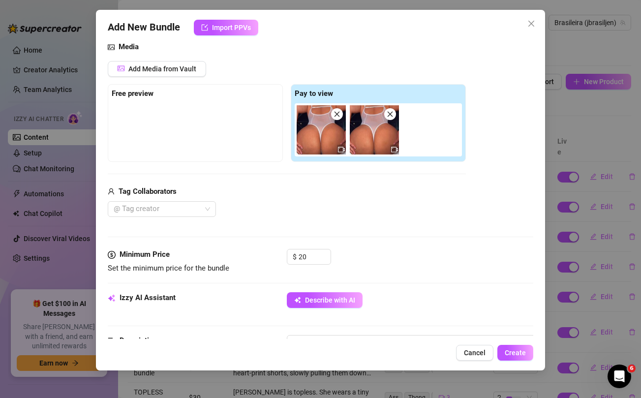
click at [319, 191] on div "Tag Collaborators" at bounding box center [287, 192] width 358 height 12
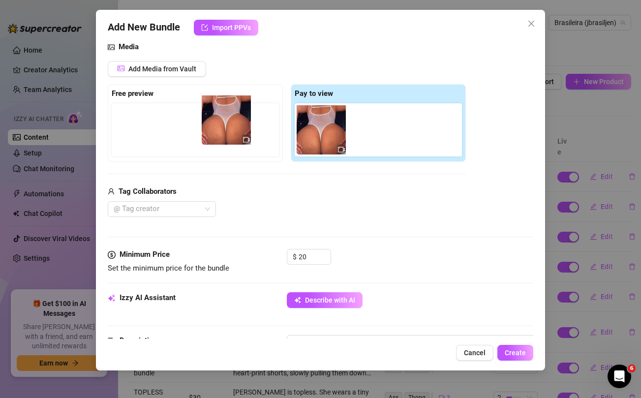
drag, startPoint x: 316, startPoint y: 123, endPoint x: 217, endPoint y: 113, distance: 99.3
click at [217, 113] on div "Free preview Pay to view" at bounding box center [287, 123] width 358 height 78
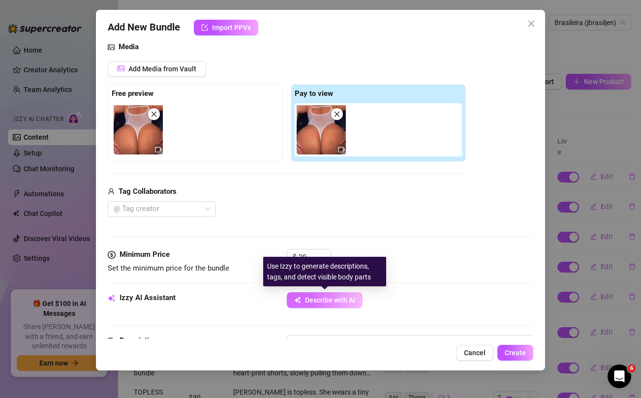
click at [319, 305] on button "Describe with AI" at bounding box center [325, 300] width 76 height 16
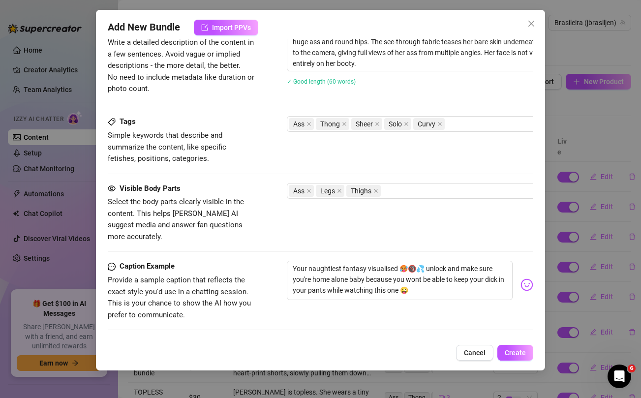
scroll to position [522, 0]
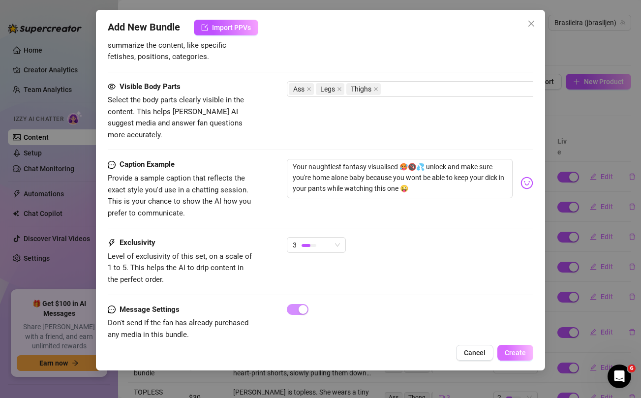
click at [513, 351] on span "Create" at bounding box center [514, 353] width 21 height 8
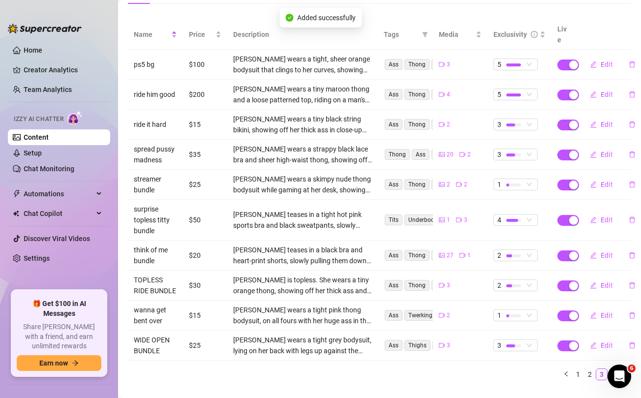
scroll to position [121, 0]
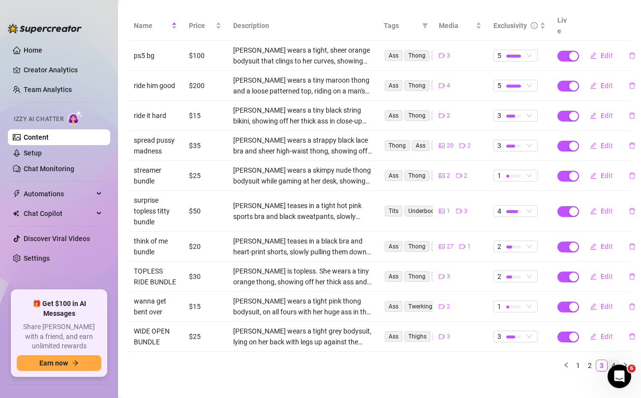
click at [612, 360] on link "4" at bounding box center [613, 365] width 11 height 11
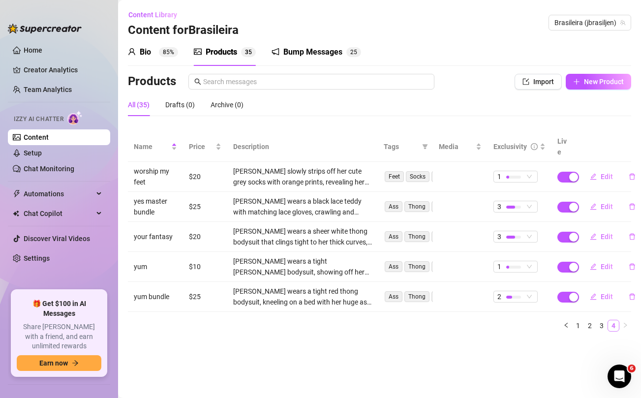
scroll to position [0, 0]
click at [602, 233] on span "Edit" at bounding box center [606, 237] width 12 height 8
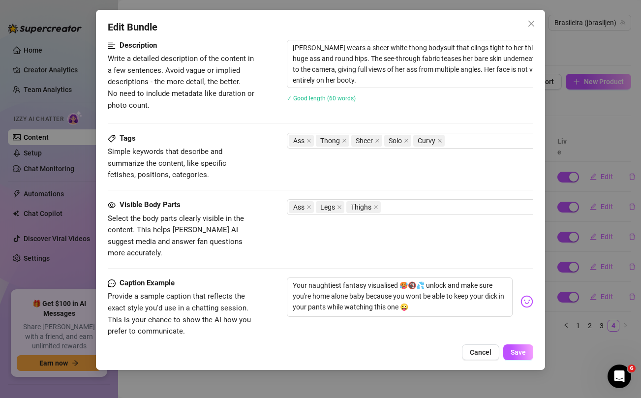
scroll to position [465, 0]
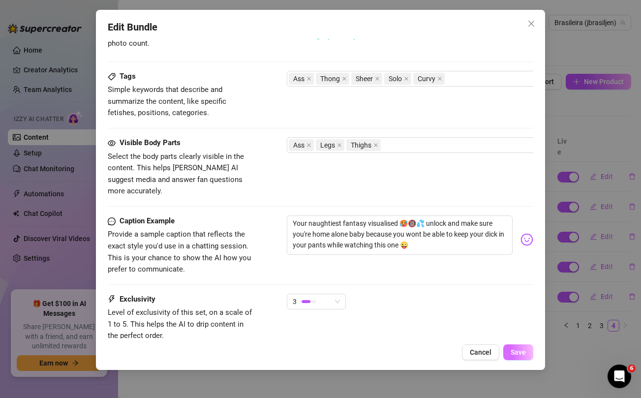
click at [526, 350] on button "Save" at bounding box center [518, 352] width 30 height 16
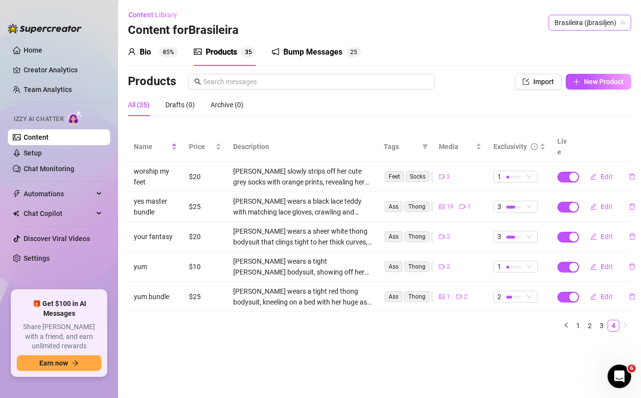
click at [568, 23] on span "Brasileira (jbrasiljen)" at bounding box center [589, 22] width 71 height 15
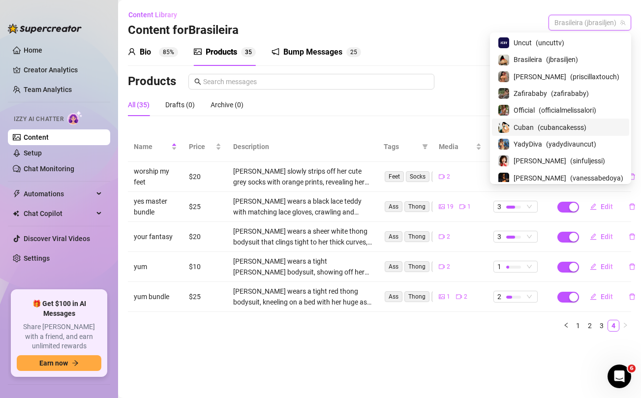
click at [533, 129] on span "Cuban" at bounding box center [523, 127] width 20 height 11
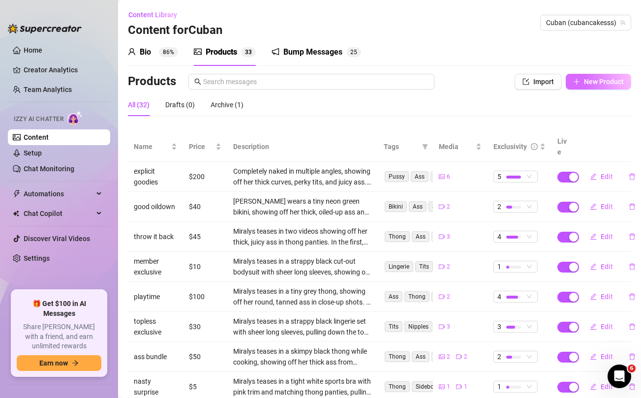
click at [614, 83] on span "New Product" at bounding box center [604, 82] width 40 height 8
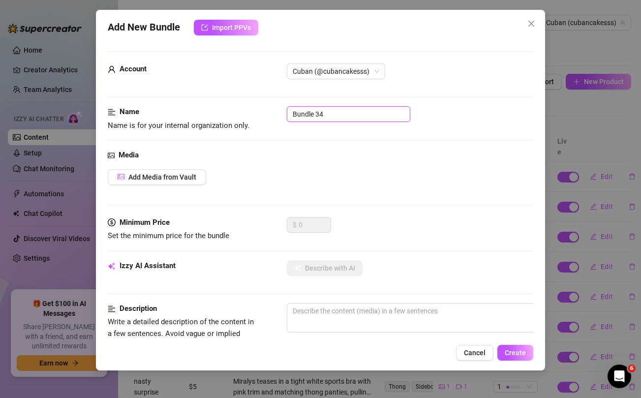
click at [345, 116] on input "Bundle 34" at bounding box center [348, 114] width 123 height 16
click at [367, 181] on div "Add Media from Vault" at bounding box center [320, 177] width 425 height 16
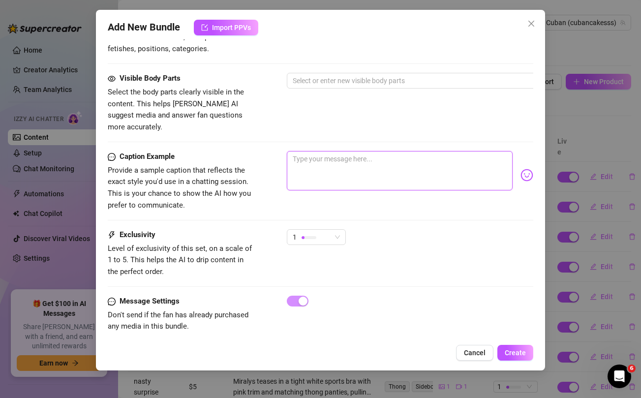
click at [361, 157] on textarea at bounding box center [399, 170] width 225 height 39
paste textarea "Good morning baby 🥵 ...perfect views for you to wake up to and 💦 to start the w…"
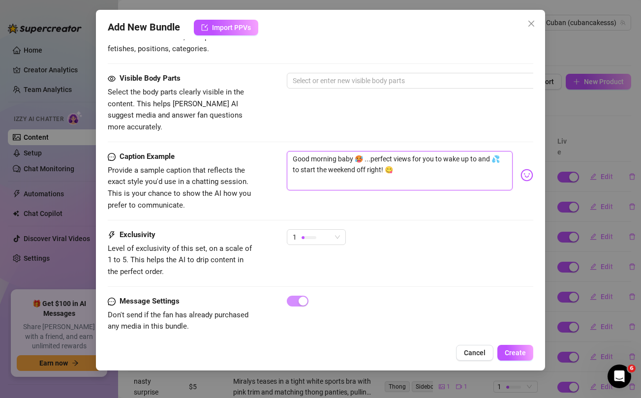
scroll to position [0, 0]
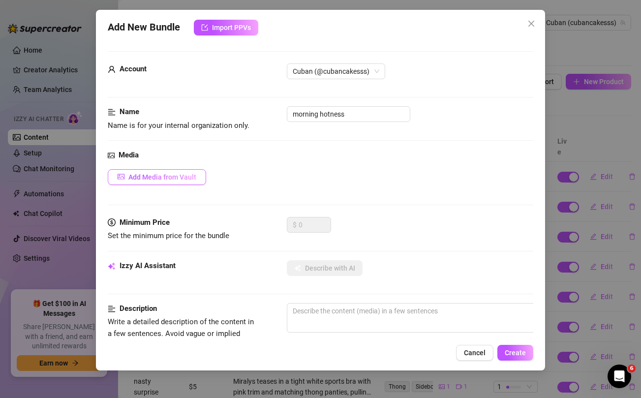
click at [178, 173] on span "Add Media from Vault" at bounding box center [162, 177] width 68 height 8
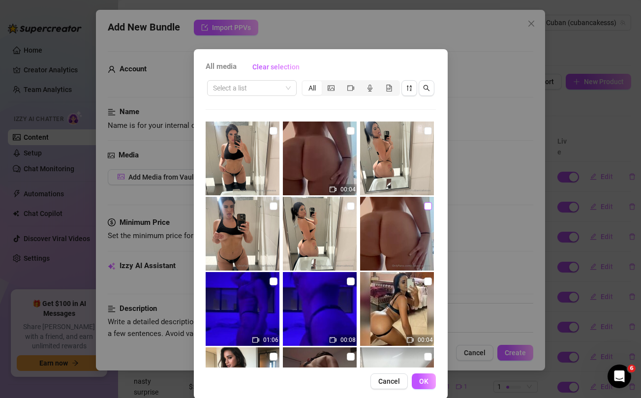
click at [426, 207] on input "checkbox" at bounding box center [428, 206] width 8 height 8
click at [352, 206] on input "checkbox" at bounding box center [351, 206] width 8 height 8
click at [274, 207] on input "checkbox" at bounding box center [273, 206] width 8 height 8
click at [272, 131] on input "checkbox" at bounding box center [273, 131] width 8 height 8
click at [346, 133] on img at bounding box center [320, 158] width 74 height 74
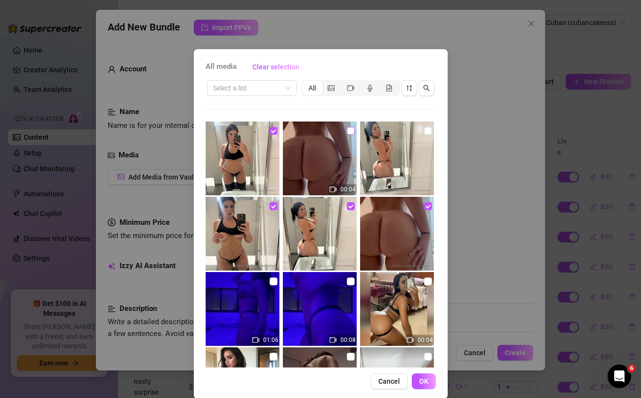
click at [353, 132] on input "checkbox" at bounding box center [351, 131] width 8 height 8
click at [428, 130] on input "checkbox" at bounding box center [428, 131] width 8 height 8
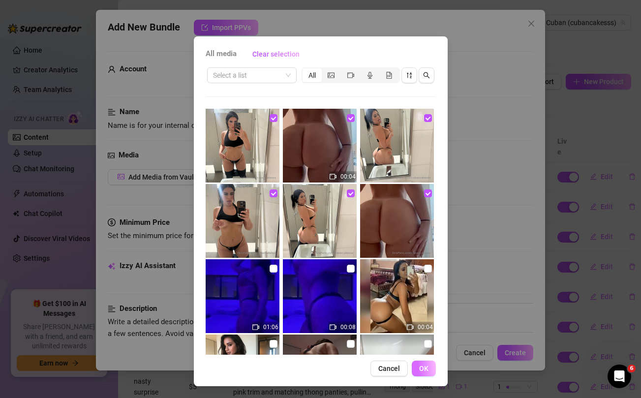
click at [427, 368] on span "OK" at bounding box center [423, 368] width 9 height 8
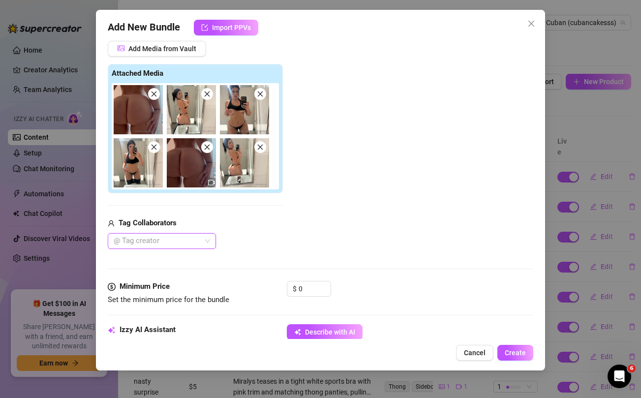
scroll to position [132, 0]
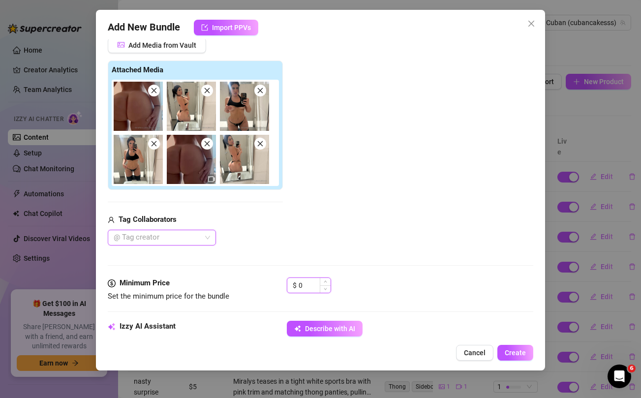
click at [310, 283] on input "0" at bounding box center [314, 285] width 32 height 15
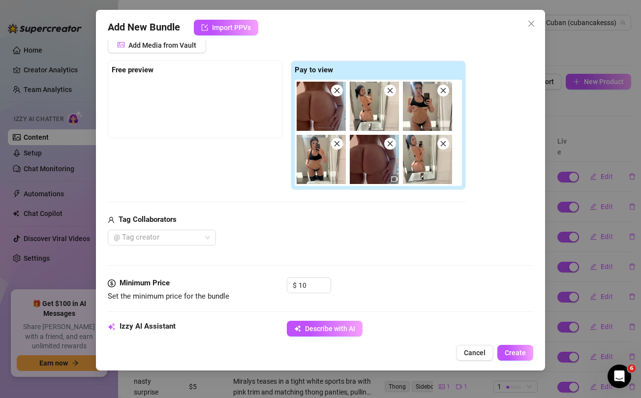
click at [322, 223] on div "Tag Collaborators" at bounding box center [287, 220] width 358 height 12
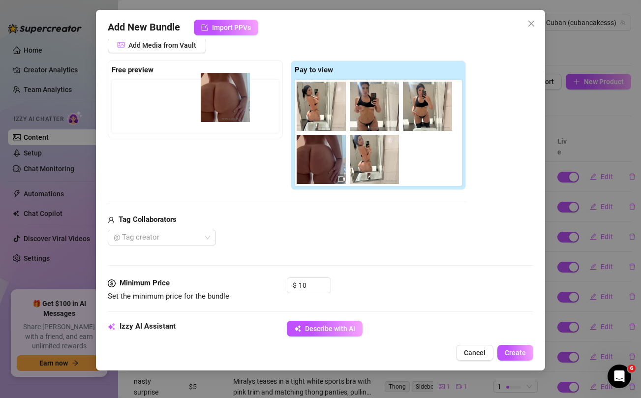
drag, startPoint x: 314, startPoint y: 106, endPoint x: 214, endPoint y: 97, distance: 100.2
click at [214, 97] on div "Free preview Pay to view" at bounding box center [287, 125] width 358 height 130
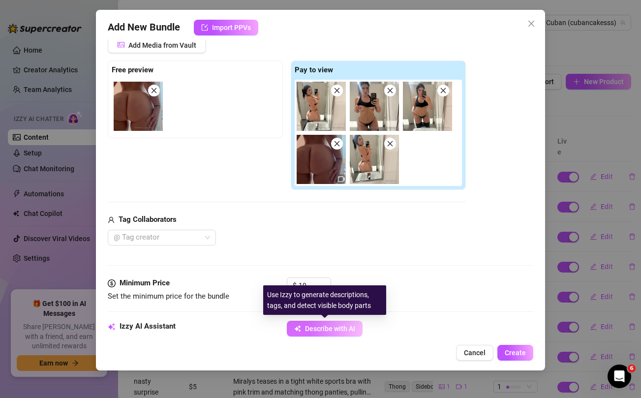
click at [345, 327] on span "Describe with AI" at bounding box center [330, 329] width 50 height 8
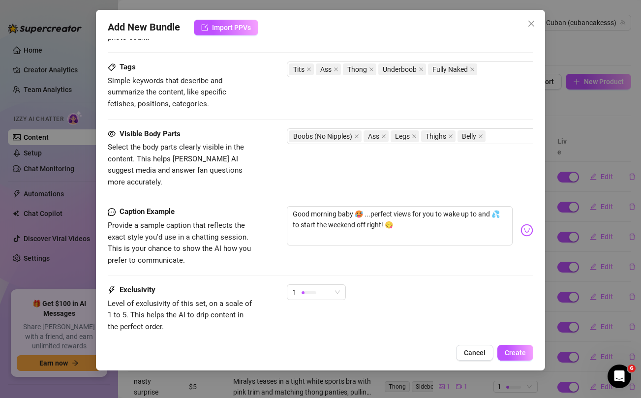
scroll to position [579, 0]
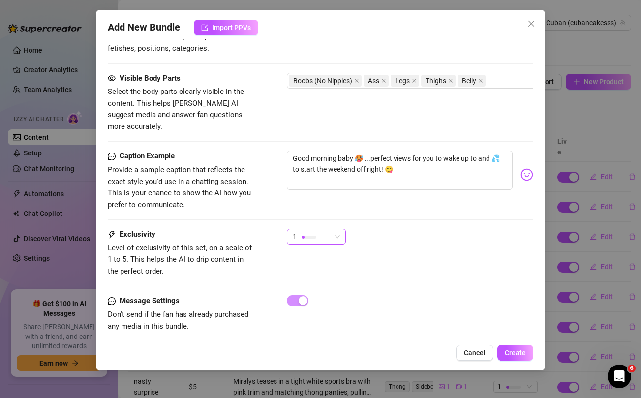
click at [334, 229] on span "1" at bounding box center [316, 236] width 47 height 15
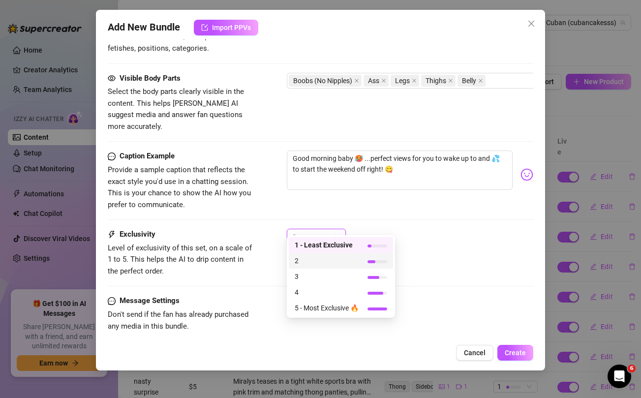
click at [304, 263] on span "2" at bounding box center [327, 260] width 64 height 11
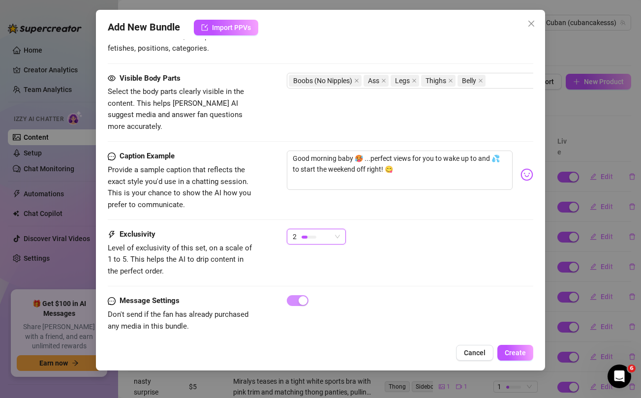
click at [457, 240] on div "2 2" at bounding box center [410, 241] width 246 height 25
click at [521, 350] on span "Create" at bounding box center [514, 353] width 21 height 8
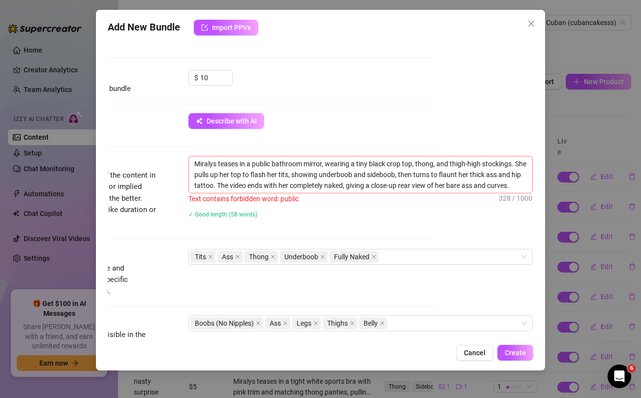
scroll to position [342, 98]
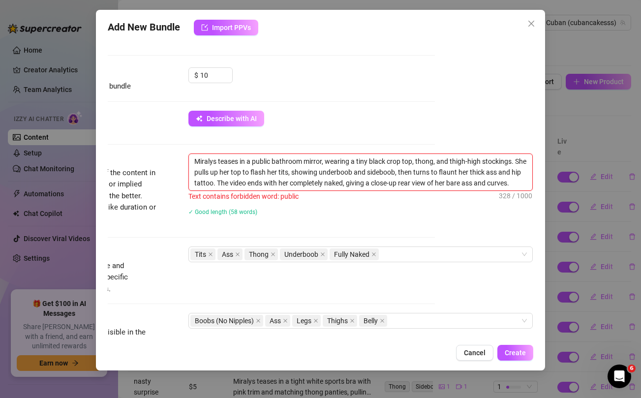
click at [259, 159] on textarea "Miralys teases in a public bathroom mirror, wearing a tiny black crop top, thon…" at bounding box center [360, 172] width 343 height 36
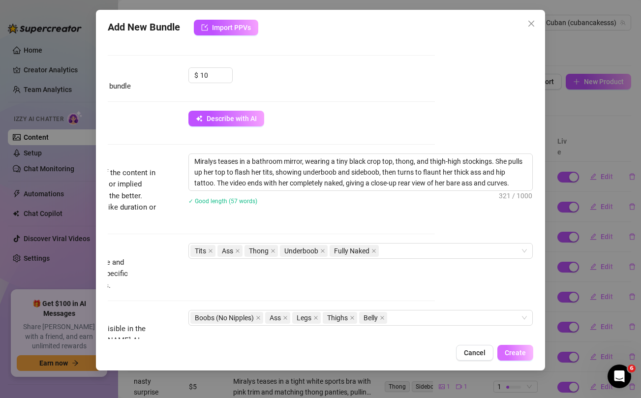
click at [526, 353] on button "Create" at bounding box center [515, 353] width 36 height 16
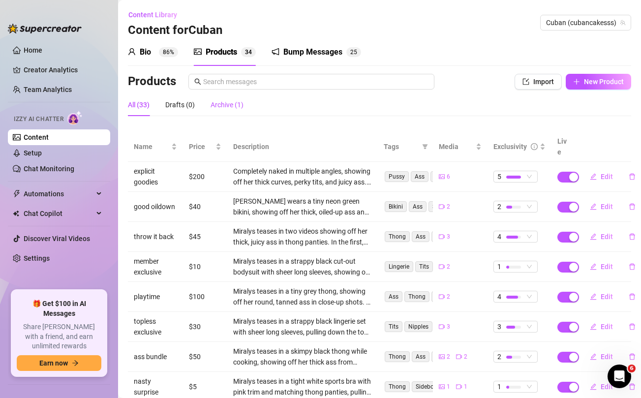
click at [229, 106] on div "Archive (1)" at bounding box center [226, 104] width 33 height 11
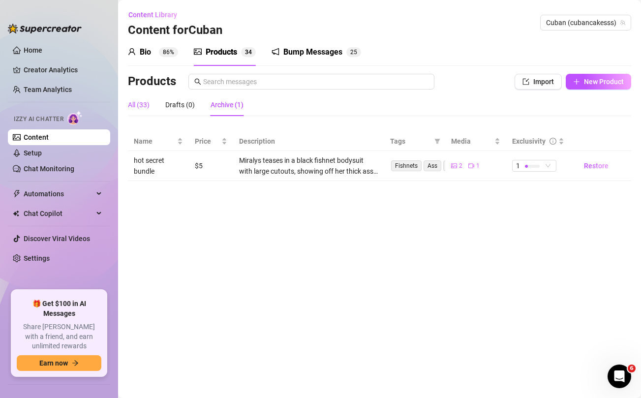
click at [137, 105] on div "All (33)" at bounding box center [139, 104] width 22 height 11
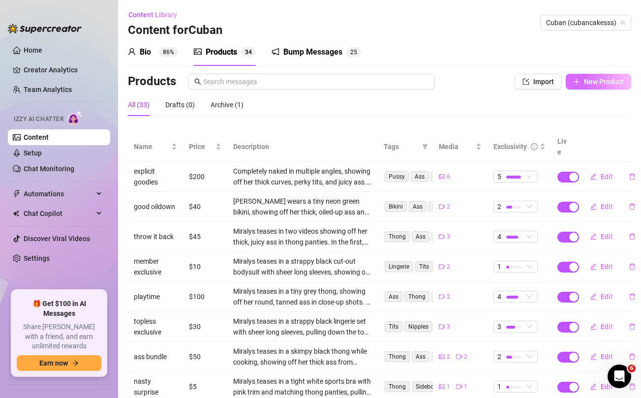
click at [581, 81] on button "New Product" at bounding box center [597, 82] width 65 height 16
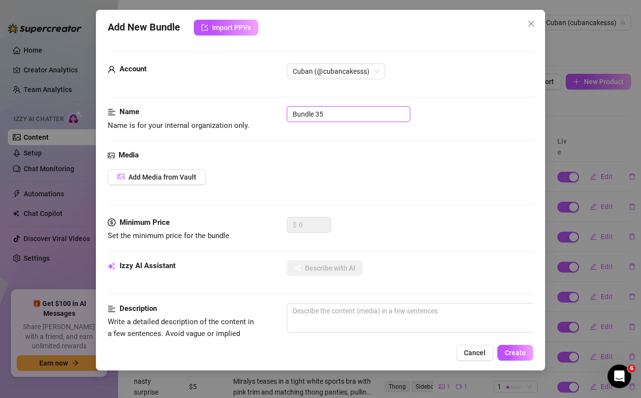
click at [326, 113] on input "Bundle 35" at bounding box center [348, 114] width 123 height 16
click at [317, 211] on div "Media Add Media from Vault" at bounding box center [320, 182] width 425 height 67
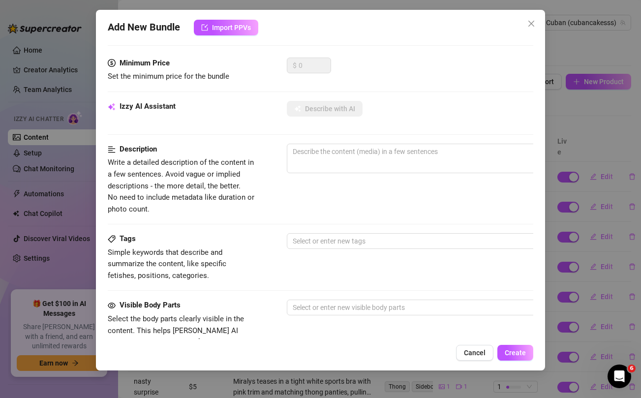
scroll to position [377, 0]
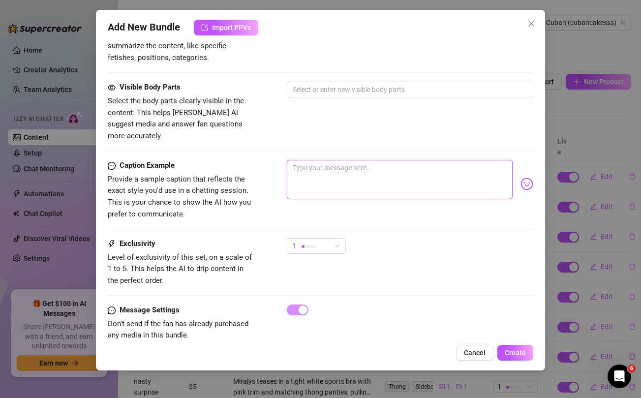
click at [348, 165] on textarea at bounding box center [399, 179] width 225 height 39
paste textarea "Hope you've been thinking about me babe. Here's my ass lovers special bundle to…"
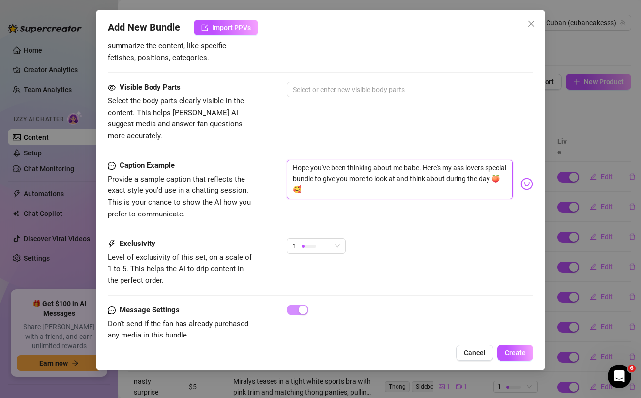
scroll to position [0, 0]
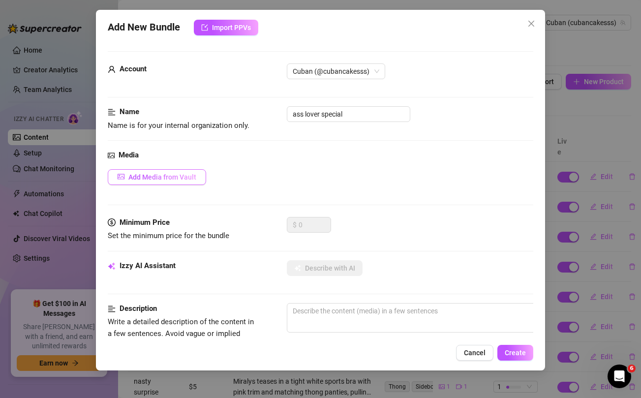
click at [153, 177] on span "Add Media from Vault" at bounding box center [162, 177] width 68 height 8
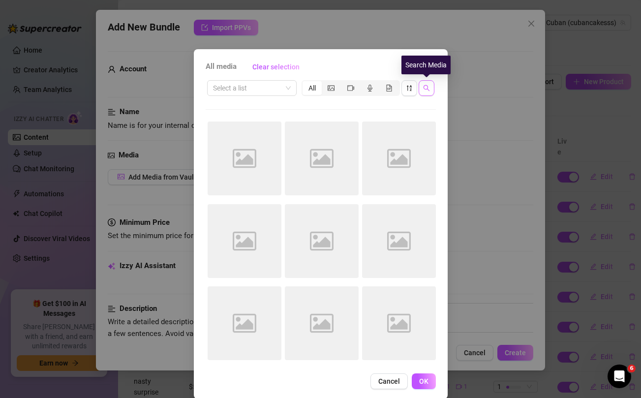
click at [428, 88] on icon "search" at bounding box center [426, 88] width 7 height 7
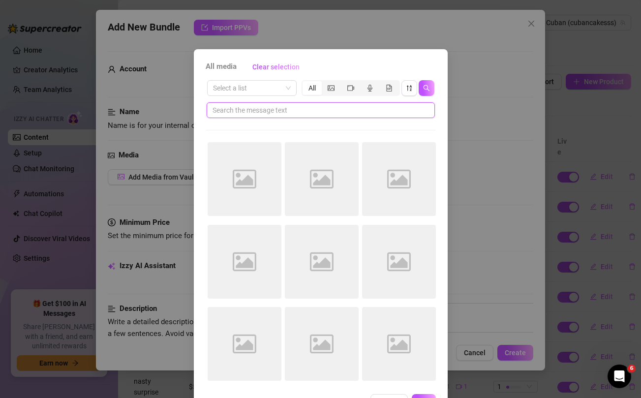
click at [295, 109] on input "text" at bounding box center [316, 110] width 208 height 11
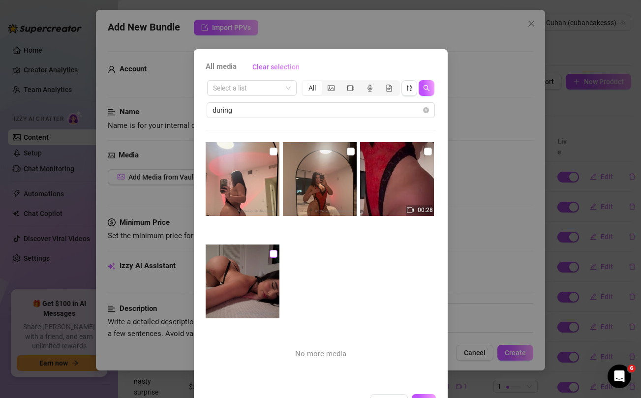
click at [276, 256] on input "checkbox" at bounding box center [273, 254] width 8 height 8
click at [272, 149] on input "checkbox" at bounding box center [273, 152] width 8 height 8
click at [351, 150] on input "checkbox" at bounding box center [351, 152] width 8 height 8
click at [429, 154] on input "checkbox" at bounding box center [428, 152] width 8 height 8
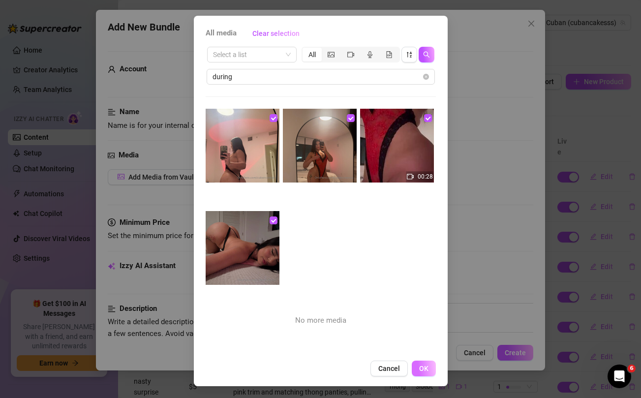
click at [428, 369] on button "OK" at bounding box center [424, 368] width 24 height 16
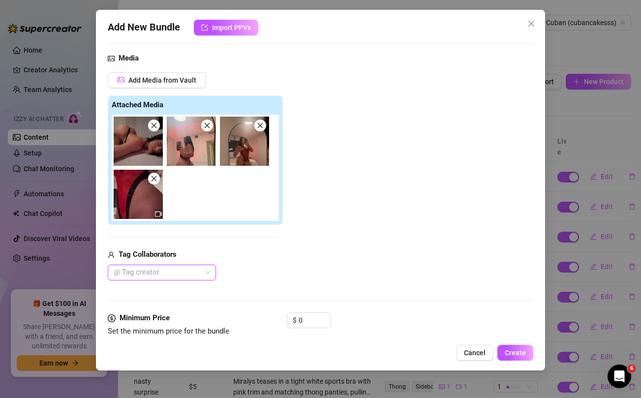
scroll to position [98, 0]
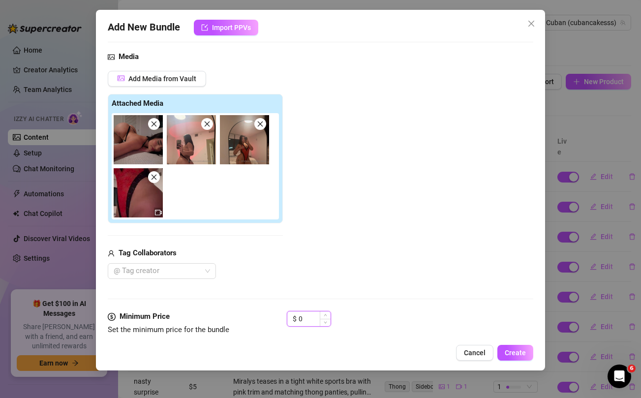
click at [309, 315] on input "0" at bounding box center [314, 318] width 32 height 15
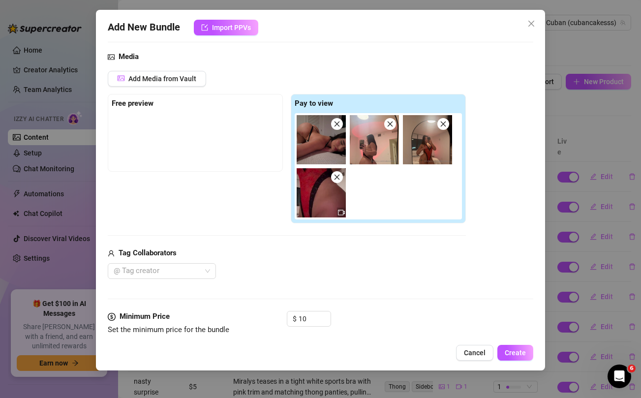
click at [325, 272] on div "@ Tag creator" at bounding box center [287, 271] width 358 height 16
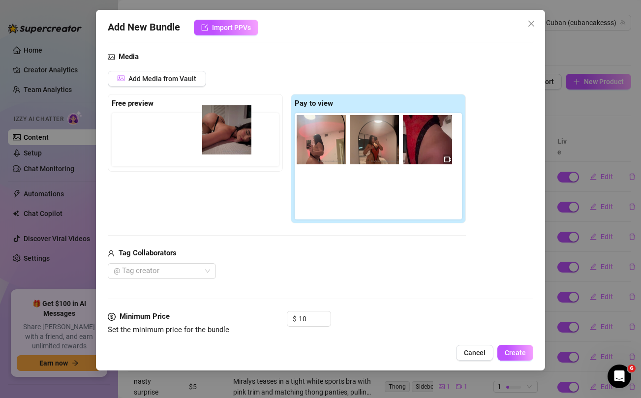
drag, startPoint x: 313, startPoint y: 148, endPoint x: 212, endPoint y: 139, distance: 101.2
click at [212, 139] on div "Free preview Pay to view" at bounding box center [287, 159] width 358 height 130
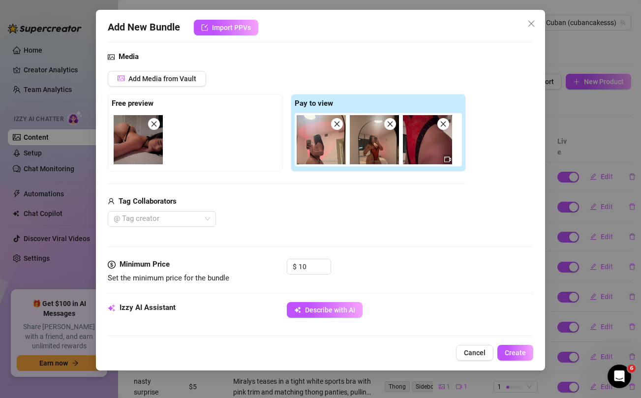
scroll to position [176, 0]
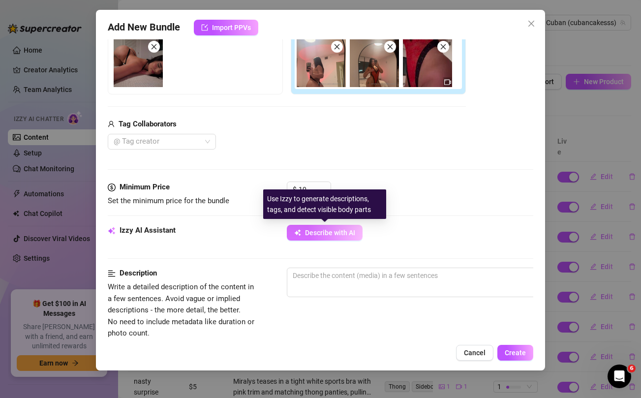
click at [316, 232] on span "Describe with AI" at bounding box center [330, 233] width 50 height 8
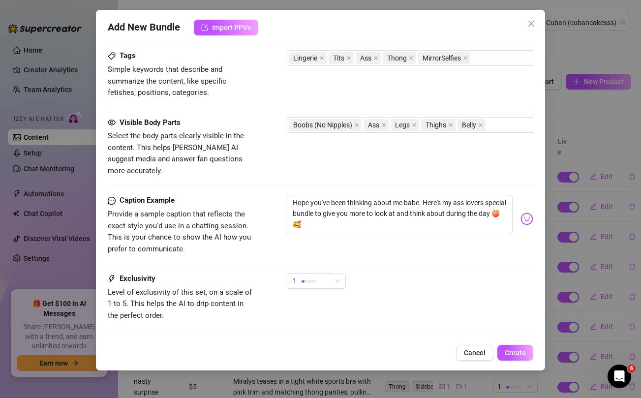
scroll to position [491, 0]
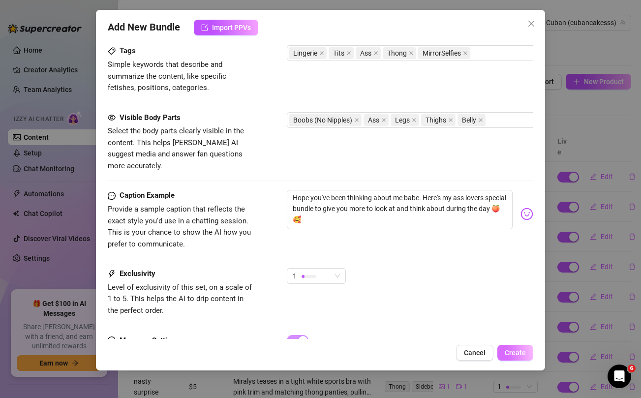
click at [518, 352] on span "Create" at bounding box center [514, 353] width 21 height 8
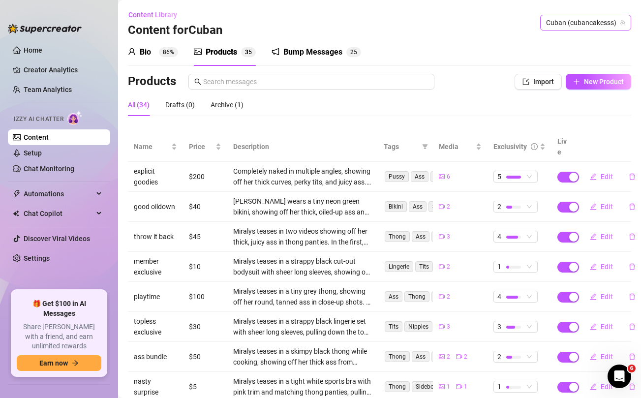
click at [583, 21] on span "Cuban (cubancakesss)" at bounding box center [585, 22] width 79 height 15
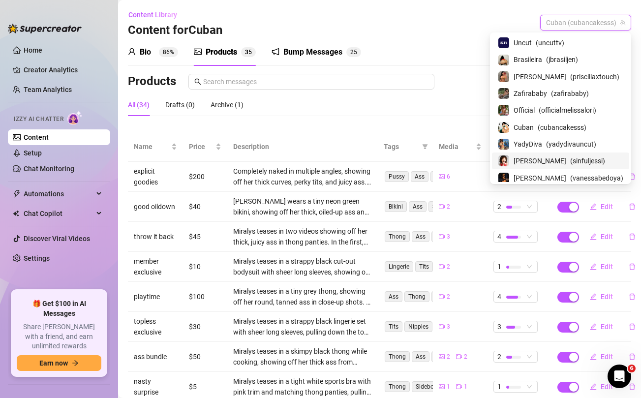
click at [524, 157] on span "[PERSON_NAME]" at bounding box center [539, 160] width 53 height 11
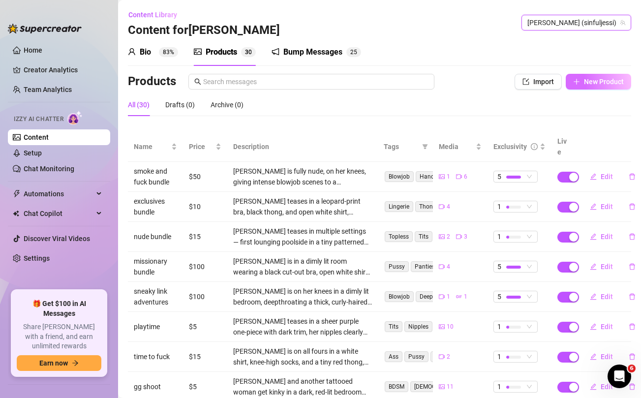
click at [602, 86] on button "New Product" at bounding box center [597, 82] width 65 height 16
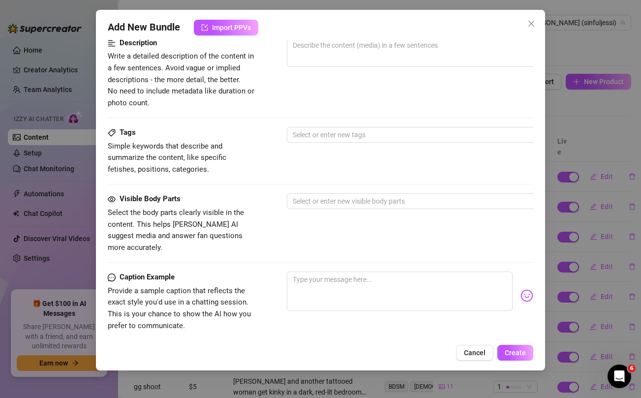
scroll to position [386, 0]
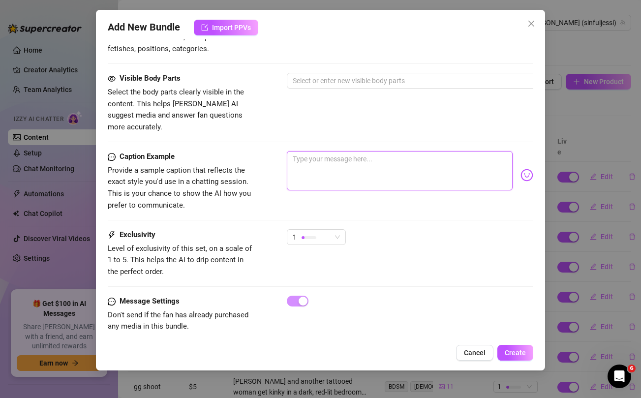
click at [366, 156] on textarea at bounding box center [399, 170] width 225 height 39
paste textarea "Bent over spreading my asshole and pussy into the camera in this perfect natura…"
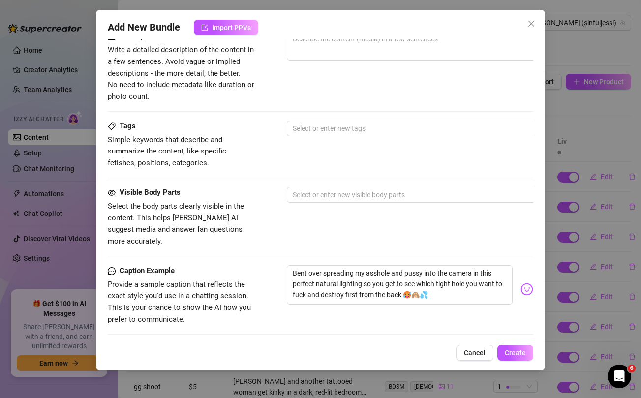
scroll to position [0, 0]
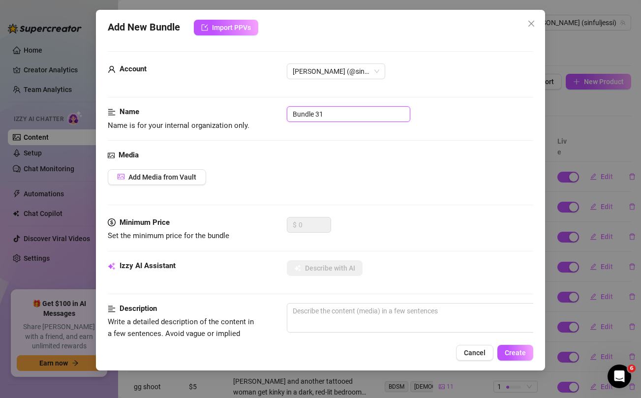
click at [371, 115] on input "Bundle 31" at bounding box center [348, 114] width 123 height 16
click at [180, 177] on span "Add Media from Vault" at bounding box center [162, 177] width 68 height 8
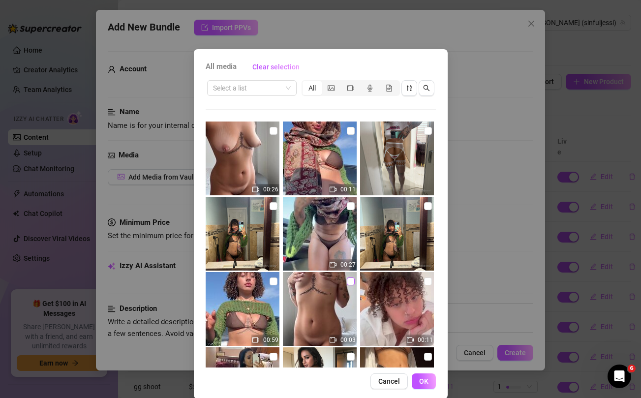
click at [352, 282] on input "checkbox" at bounding box center [351, 281] width 8 height 8
click at [272, 281] on input "checkbox" at bounding box center [273, 281] width 8 height 8
click at [271, 207] on input "checkbox" at bounding box center [273, 206] width 8 height 8
click at [349, 207] on input "checkbox" at bounding box center [351, 206] width 8 height 8
click at [428, 204] on input "checkbox" at bounding box center [428, 206] width 8 height 8
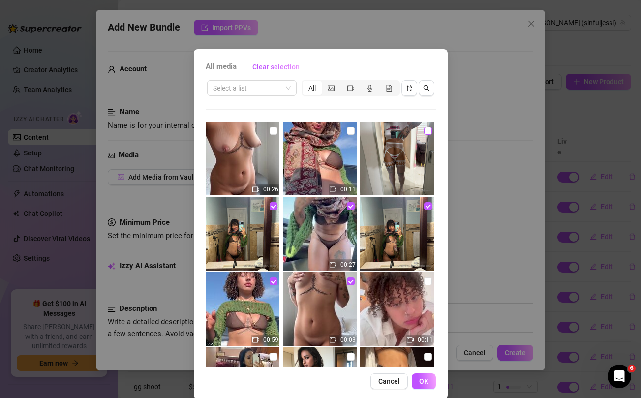
click at [429, 133] on input "checkbox" at bounding box center [428, 131] width 8 height 8
click at [348, 131] on input "checkbox" at bounding box center [351, 131] width 8 height 8
click at [271, 130] on input "checkbox" at bounding box center [273, 131] width 8 height 8
click at [426, 383] on span "OK" at bounding box center [423, 381] width 9 height 8
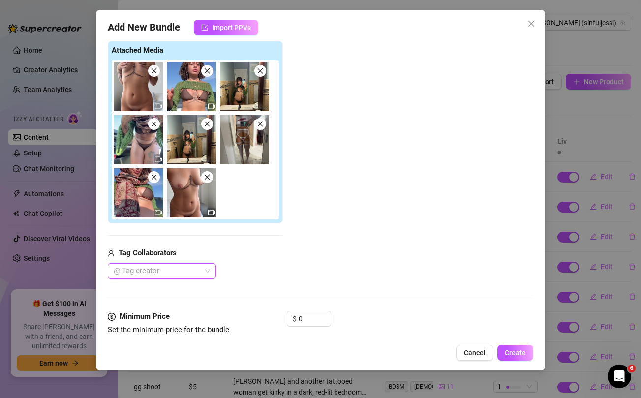
scroll to position [154, 0]
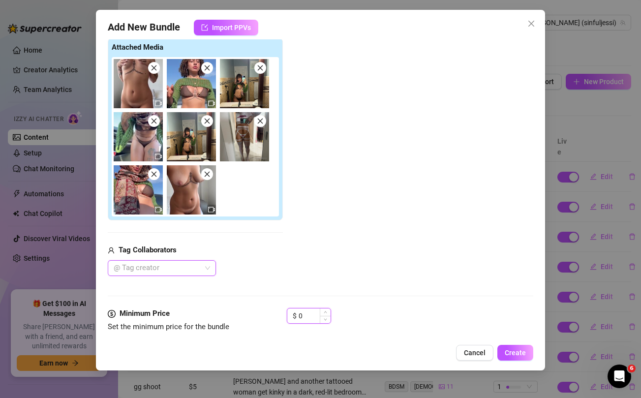
click at [306, 313] on input "0" at bounding box center [314, 315] width 32 height 15
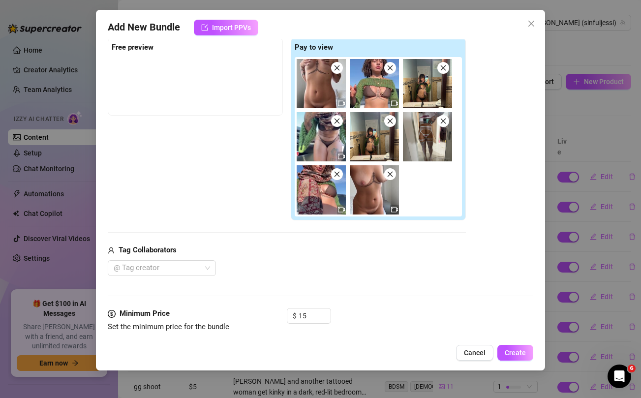
click at [325, 265] on div "@ Tag creator" at bounding box center [287, 268] width 358 height 16
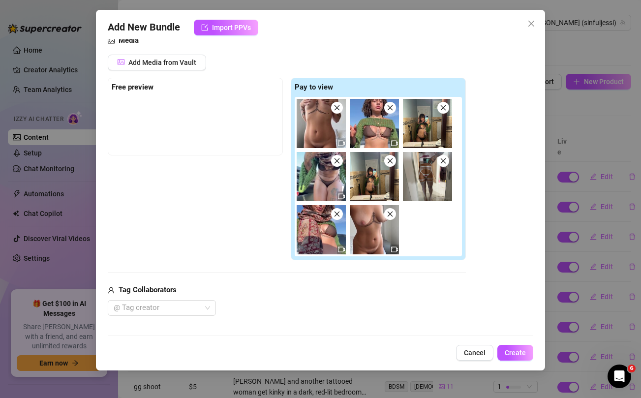
scroll to position [77, 0]
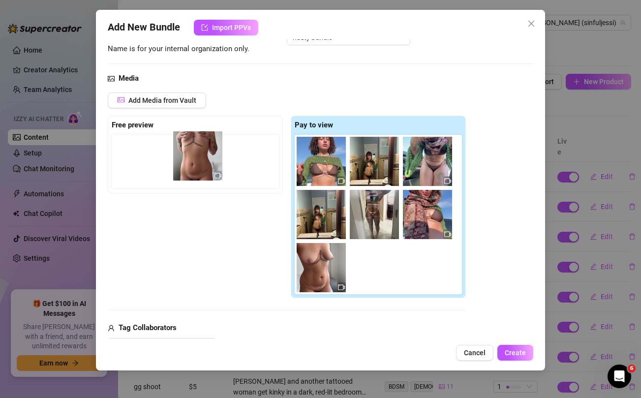
drag, startPoint x: 316, startPoint y: 174, endPoint x: 188, endPoint y: 168, distance: 127.9
click at [188, 168] on div "Free preview Pay to view" at bounding box center [287, 207] width 358 height 183
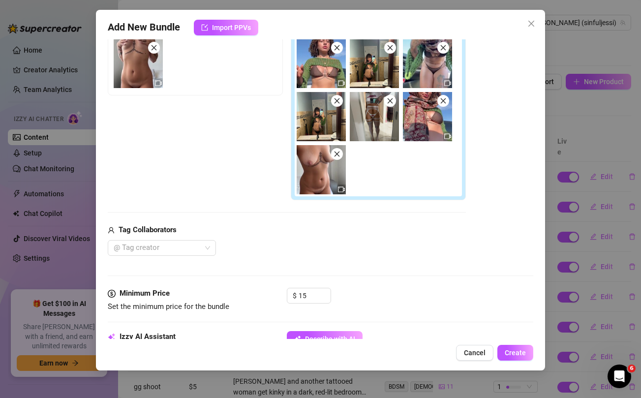
scroll to position [199, 0]
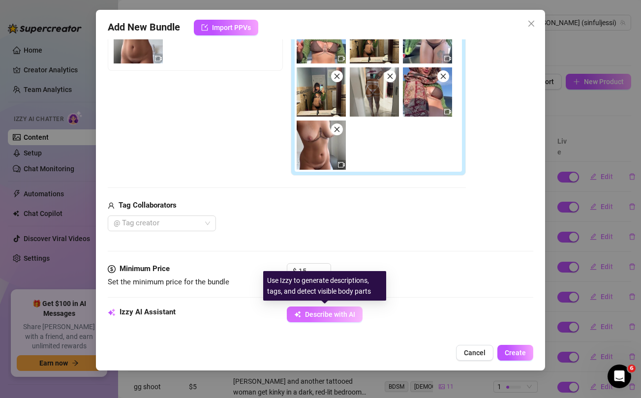
click at [326, 315] on span "Describe with AI" at bounding box center [330, 314] width 50 height 8
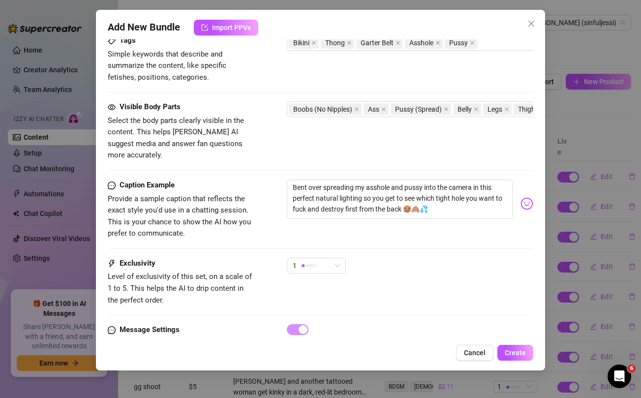
scroll to position [646, 0]
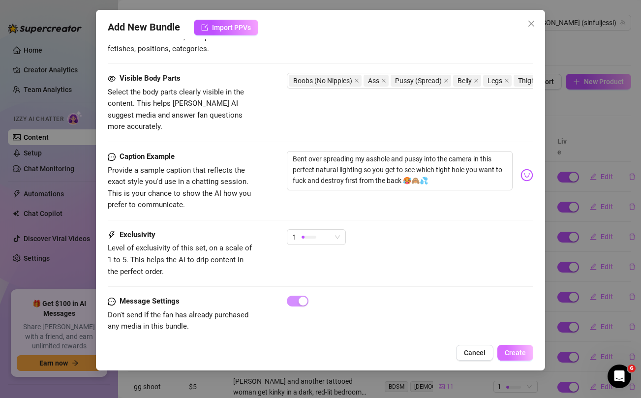
click at [512, 353] on span "Create" at bounding box center [514, 353] width 21 height 8
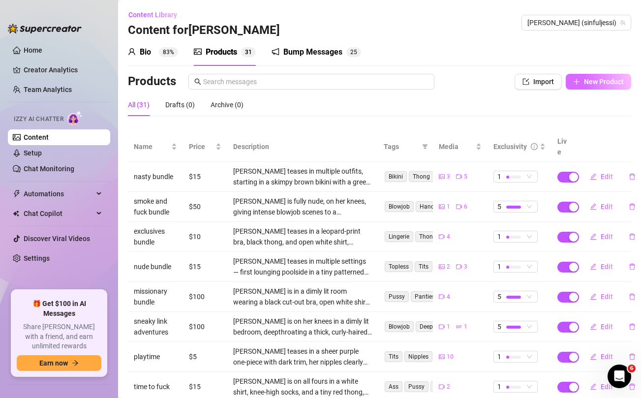
click at [590, 79] on span "New Product" at bounding box center [604, 82] width 40 height 8
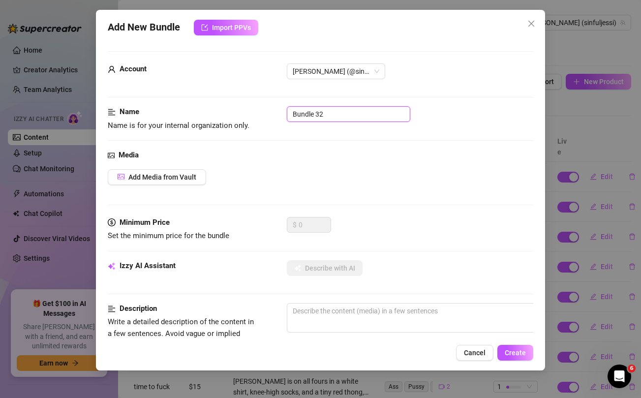
click at [329, 114] on input "Bundle 32" at bounding box center [348, 114] width 123 height 16
click at [345, 142] on div "Name Name is for your internal organization only. naughty selfie dump" at bounding box center [320, 127] width 425 height 43
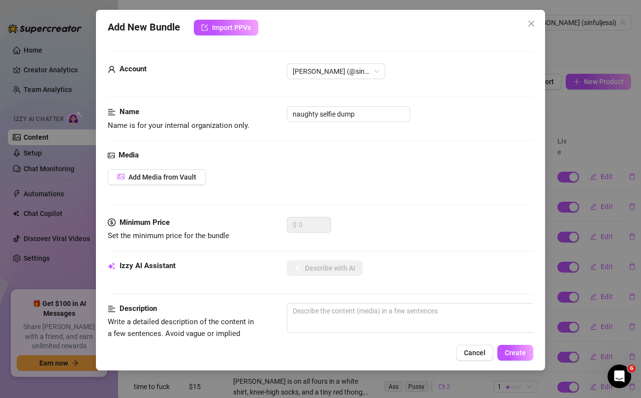
scroll to position [250, 0]
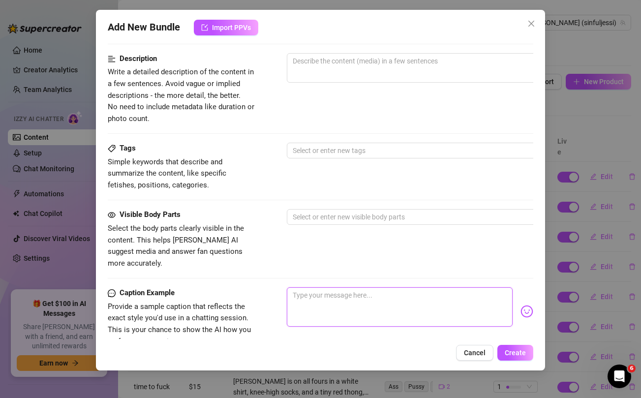
click at [325, 294] on textarea at bounding box center [399, 306] width 225 height 39
paste textarea "Morning baby! ❤️ here's a naughty selfie dump to start your day with some nudes…"
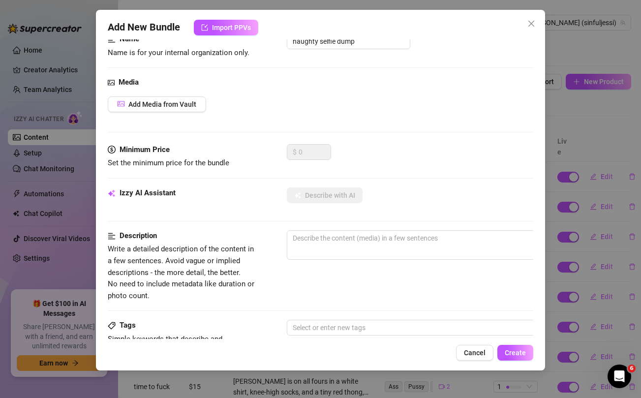
scroll to position [0, 0]
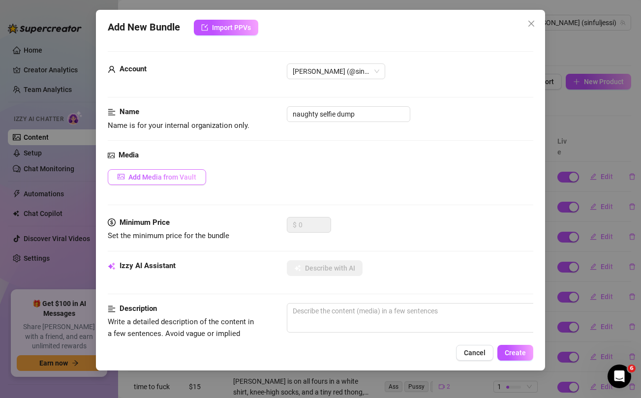
click at [168, 175] on span "Add Media from Vault" at bounding box center [162, 177] width 68 height 8
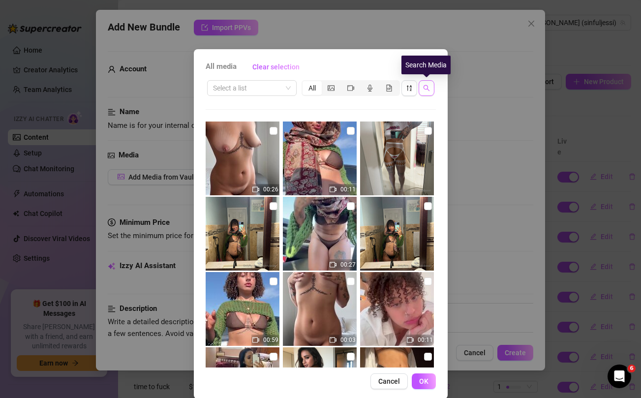
click at [429, 87] on icon "search" at bounding box center [426, 88] width 7 height 7
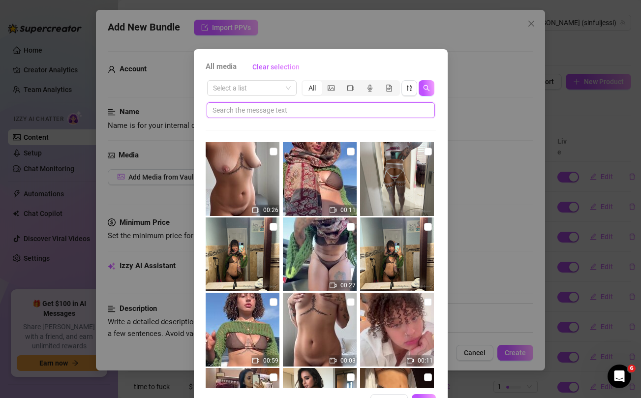
click at [334, 109] on input "text" at bounding box center [316, 110] width 208 height 11
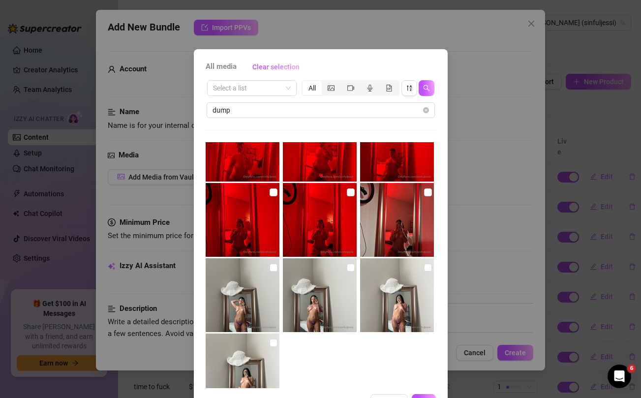
scroll to position [521, 0]
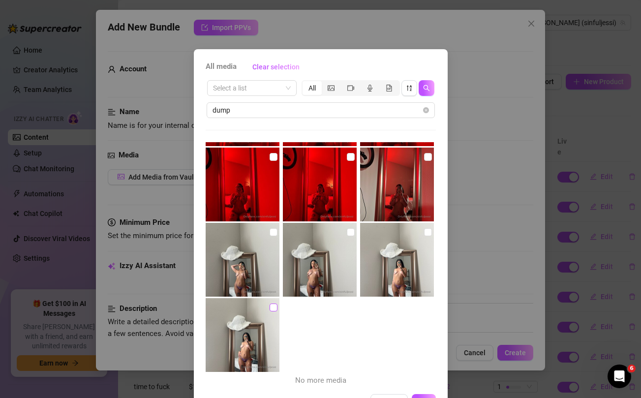
click at [274, 307] on input "checkbox" at bounding box center [273, 307] width 8 height 8
click at [272, 232] on input "checkbox" at bounding box center [273, 232] width 8 height 8
click at [347, 233] on input "checkbox" at bounding box center [351, 232] width 8 height 8
click at [427, 234] on input "checkbox" at bounding box center [428, 232] width 8 height 8
click at [428, 158] on input "checkbox" at bounding box center [428, 157] width 8 height 8
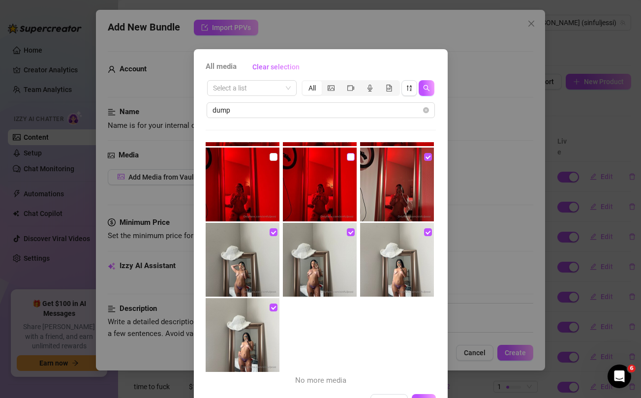
click at [349, 156] on input "checkbox" at bounding box center [351, 157] width 8 height 8
click at [269, 155] on input "checkbox" at bounding box center [273, 157] width 8 height 8
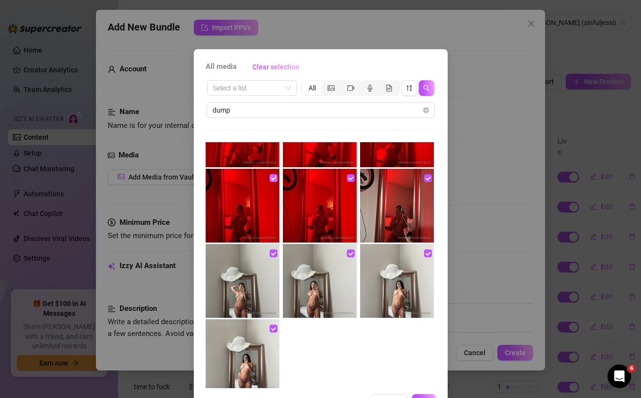
scroll to position [408, 0]
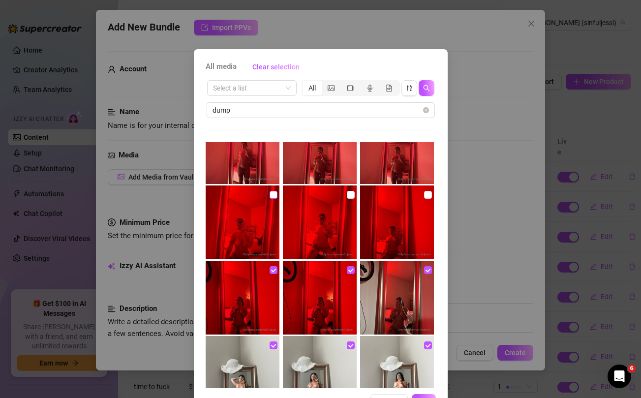
click at [273, 194] on input "checkbox" at bounding box center [273, 195] width 8 height 8
click at [349, 197] on input "checkbox" at bounding box center [351, 195] width 8 height 8
click at [426, 195] on input "checkbox" at bounding box center [428, 195] width 8 height 8
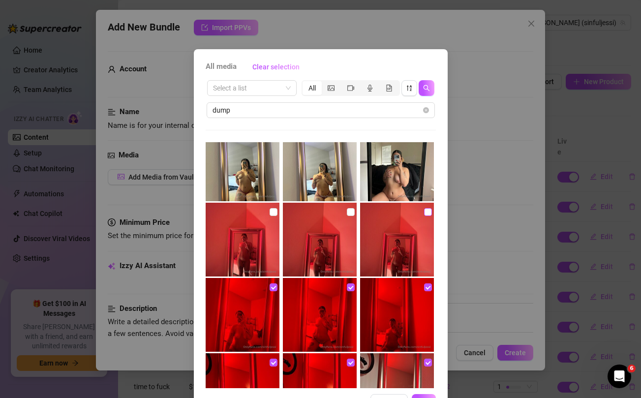
click at [425, 211] on input "checkbox" at bounding box center [428, 212] width 8 height 8
click at [351, 210] on input "checkbox" at bounding box center [351, 212] width 8 height 8
click at [273, 210] on input "checkbox" at bounding box center [273, 212] width 8 height 8
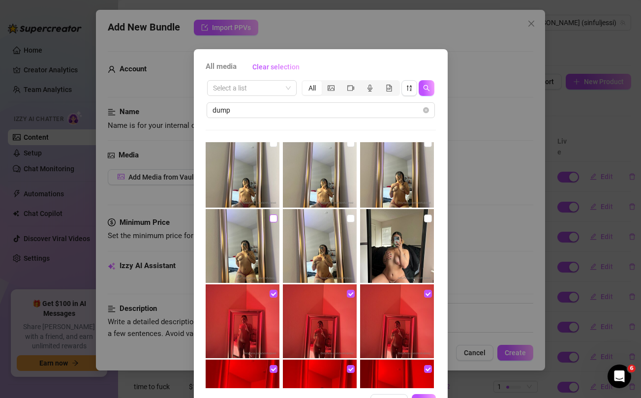
click at [272, 216] on input "checkbox" at bounding box center [273, 218] width 8 height 8
click at [351, 219] on input "checkbox" at bounding box center [351, 218] width 8 height 8
click at [426, 220] on input "checkbox" at bounding box center [428, 218] width 8 height 8
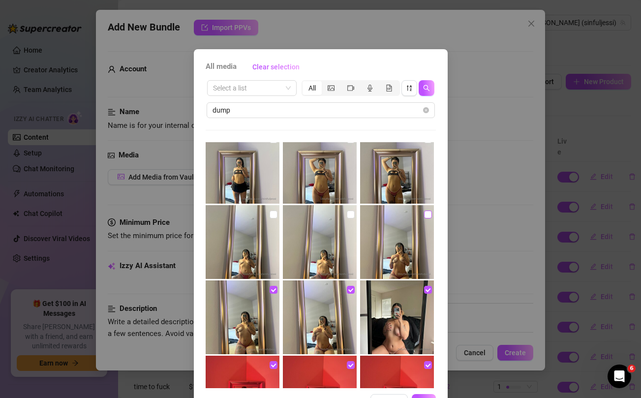
click at [426, 215] on input "checkbox" at bounding box center [428, 214] width 8 height 8
click at [351, 213] on input "checkbox" at bounding box center [351, 214] width 8 height 8
click at [274, 214] on input "checkbox" at bounding box center [273, 214] width 8 height 8
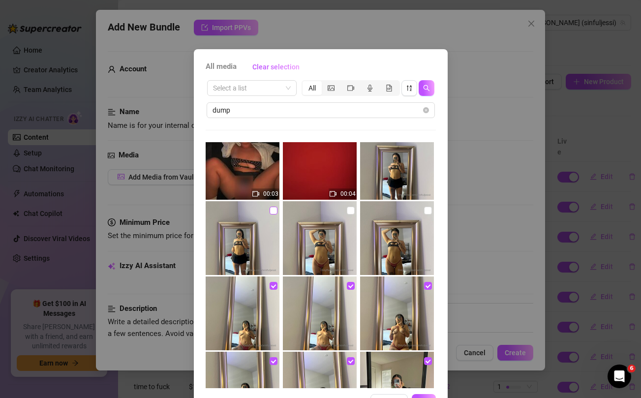
click at [273, 210] on input "checkbox" at bounding box center [273, 211] width 8 height 8
click at [351, 212] on input "checkbox" at bounding box center [351, 211] width 8 height 8
click at [429, 210] on input "checkbox" at bounding box center [428, 211] width 8 height 8
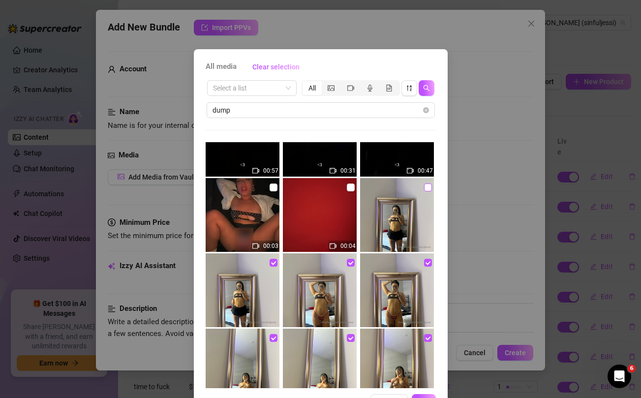
click at [426, 186] on input "checkbox" at bounding box center [428, 187] width 8 height 8
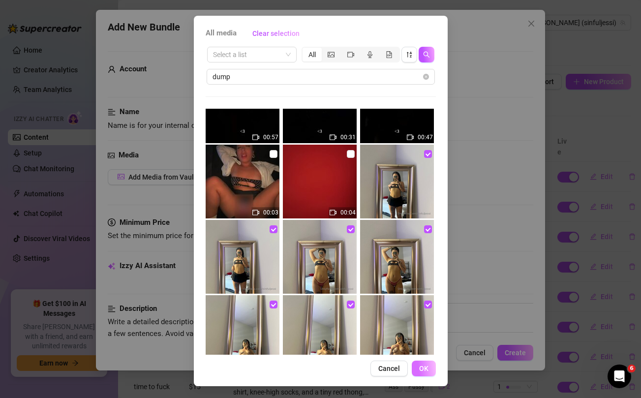
click at [426, 365] on span "OK" at bounding box center [423, 368] width 9 height 8
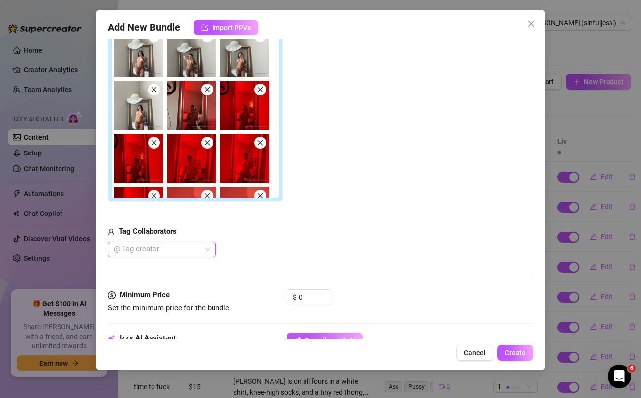
scroll to position [251, 0]
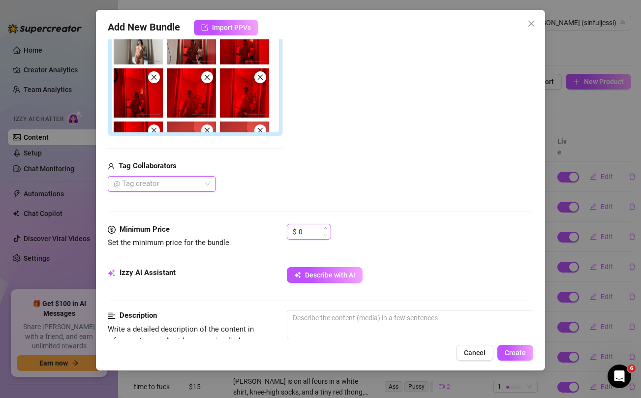
click at [307, 233] on input "0" at bounding box center [314, 231] width 32 height 15
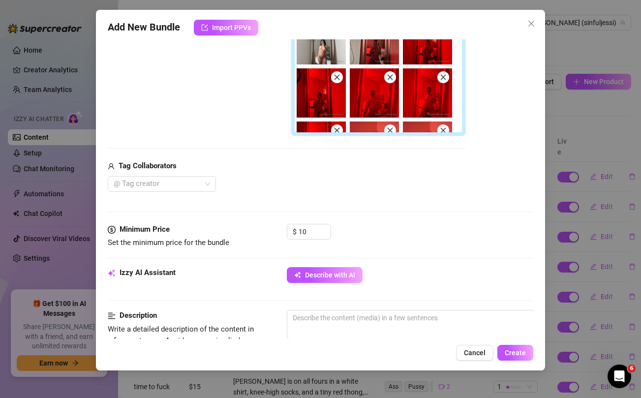
click at [325, 188] on div "@ Tag creator" at bounding box center [287, 184] width 358 height 16
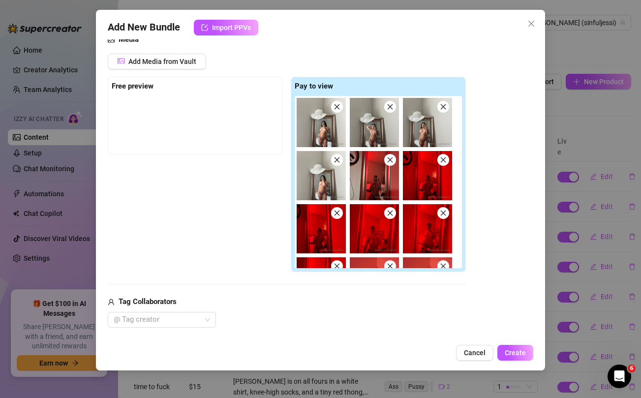
scroll to position [110, 0]
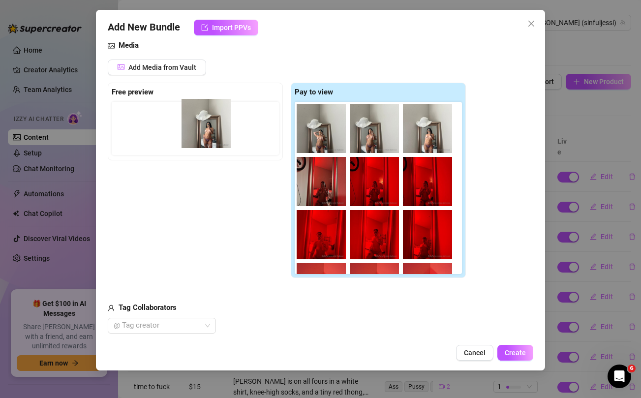
drag, startPoint x: 320, startPoint y: 138, endPoint x: 201, endPoint y: 133, distance: 119.6
click at [201, 133] on div "Free preview Pay to view" at bounding box center [287, 181] width 358 height 196
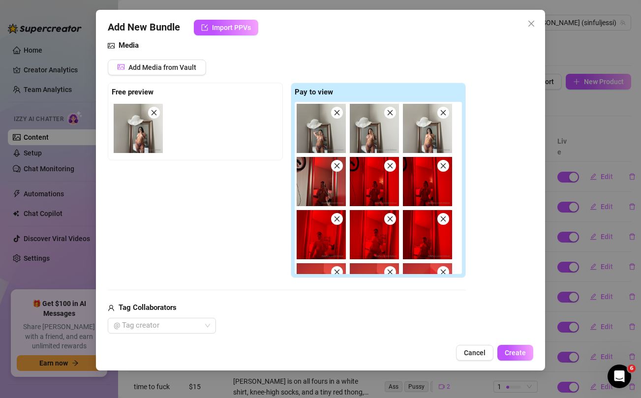
scroll to position [285, 0]
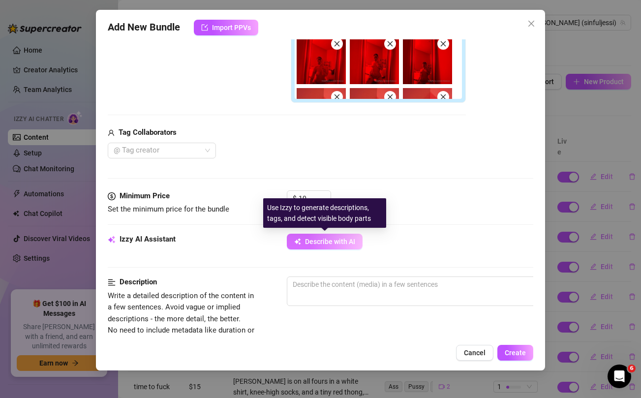
click at [316, 245] on button "Describe with AI" at bounding box center [325, 242] width 76 height 16
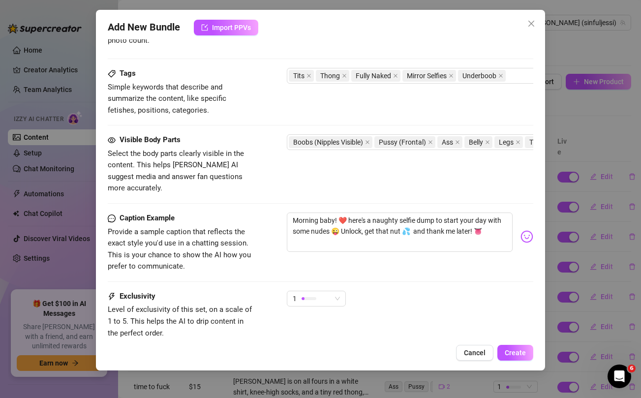
scroll to position [596, 0]
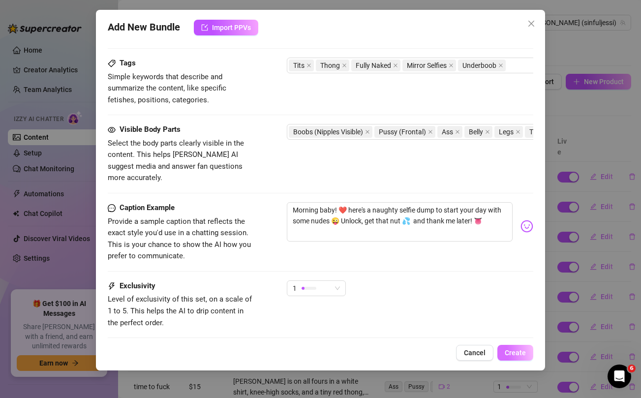
click at [517, 355] on span "Create" at bounding box center [514, 353] width 21 height 8
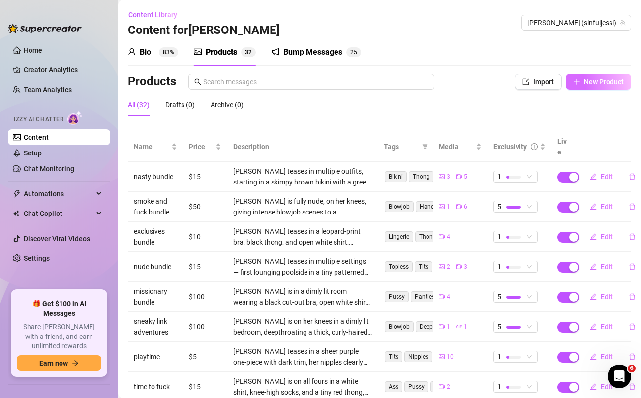
click at [599, 86] on button "New Product" at bounding box center [597, 82] width 65 height 16
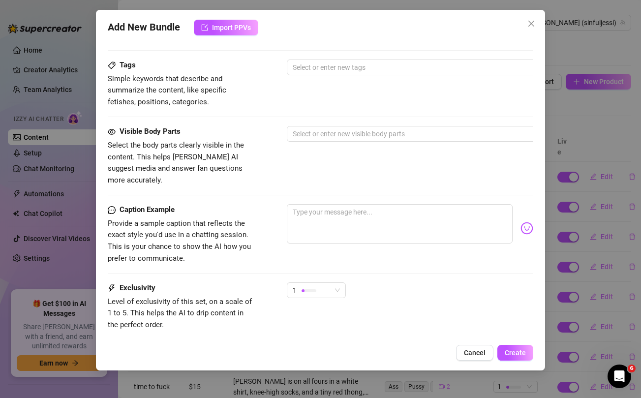
scroll to position [362, 0]
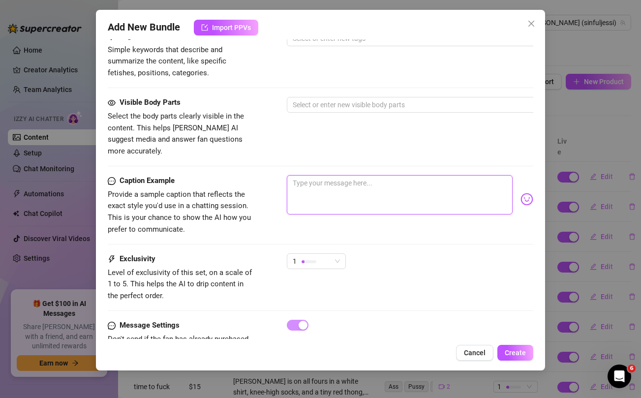
click at [416, 190] on textarea at bounding box center [399, 194] width 225 height 39
paste textarea "🚨 ‼️ BRAND NEW SEXTAPE BUNDLE w/ @messyhound OUT NOW!!! Unlock to watch me take…"
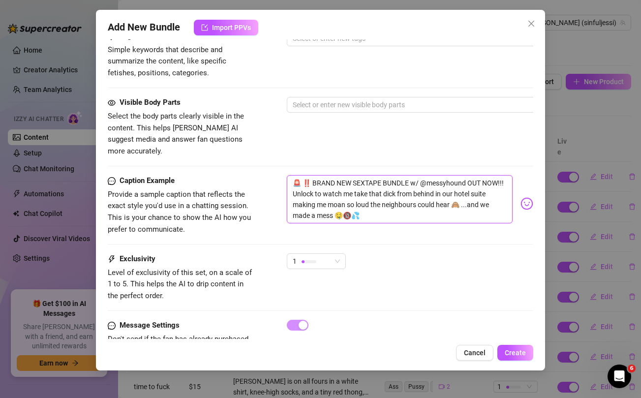
scroll to position [0, 0]
click at [397, 194] on textarea "🚨 ‼️ BRAND NEW SEXTAPE BUNDLE w/ @messyhound OUT NOW!!! Unlock to watch me take…" at bounding box center [399, 199] width 225 height 48
click at [332, 254] on span "1" at bounding box center [316, 261] width 47 height 15
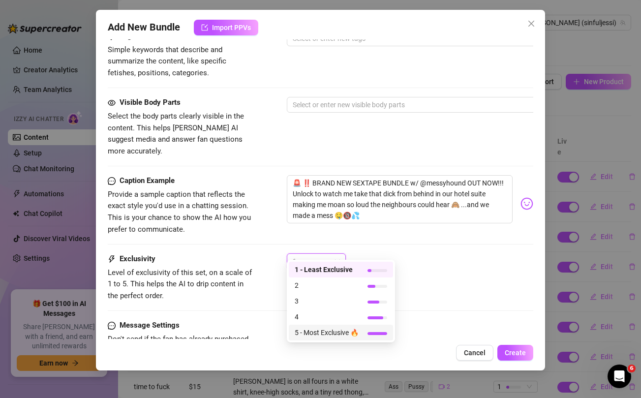
click at [317, 329] on span "5 - Most Exclusive 🔥" at bounding box center [327, 332] width 64 height 11
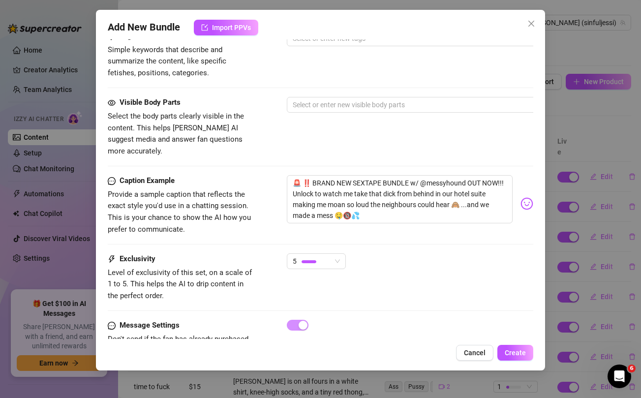
click at [403, 240] on div "Caption Example Provide a sample caption that reflects the exact style you'd us…" at bounding box center [320, 214] width 425 height 78
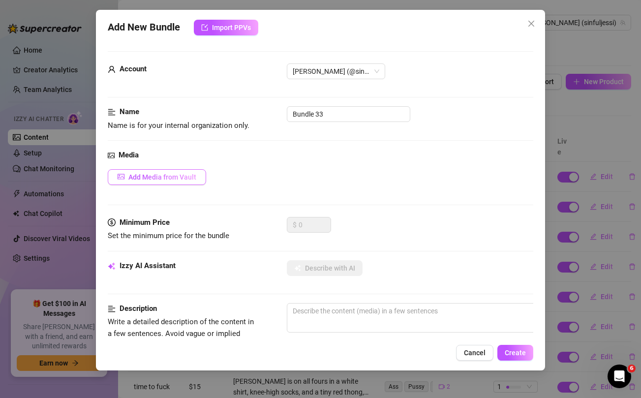
click at [188, 183] on button "Add Media from Vault" at bounding box center [157, 177] width 98 height 16
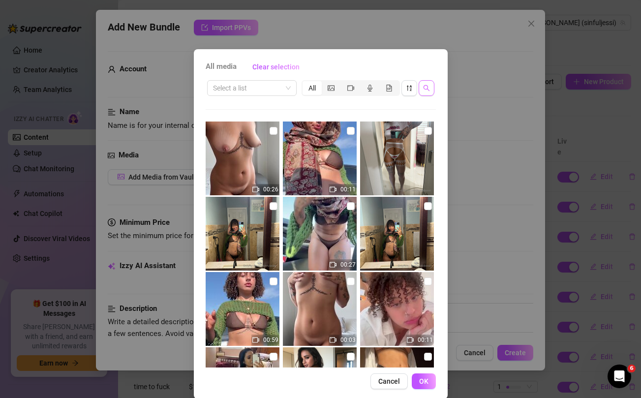
click at [426, 95] on button "button" at bounding box center [426, 88] width 16 height 16
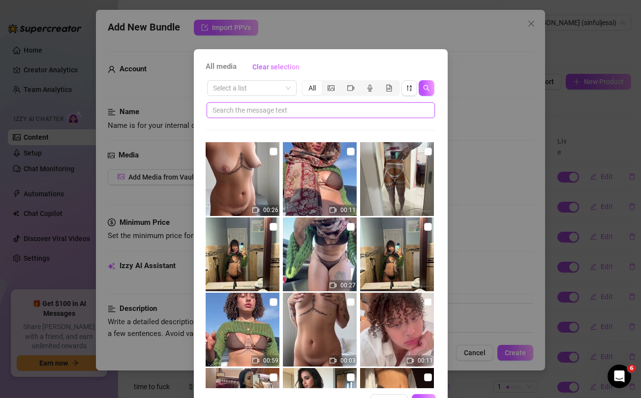
click at [365, 110] on input "text" at bounding box center [316, 110] width 208 height 11
paste input "neighbours"
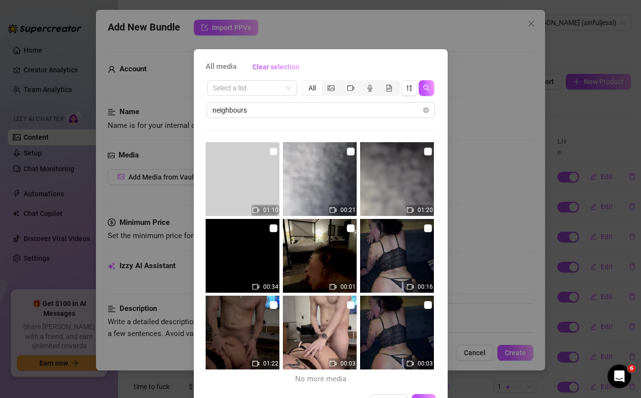
scroll to position [33, 0]
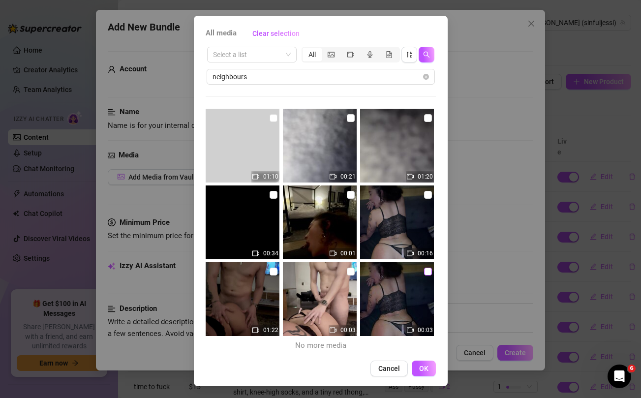
click at [428, 273] on input "checkbox" at bounding box center [428, 271] width 8 height 8
click at [349, 272] on input "checkbox" at bounding box center [351, 271] width 8 height 8
click at [275, 270] on input "checkbox" at bounding box center [273, 271] width 8 height 8
click at [272, 197] on input "checkbox" at bounding box center [273, 195] width 8 height 8
click at [351, 197] on input "checkbox" at bounding box center [351, 195] width 8 height 8
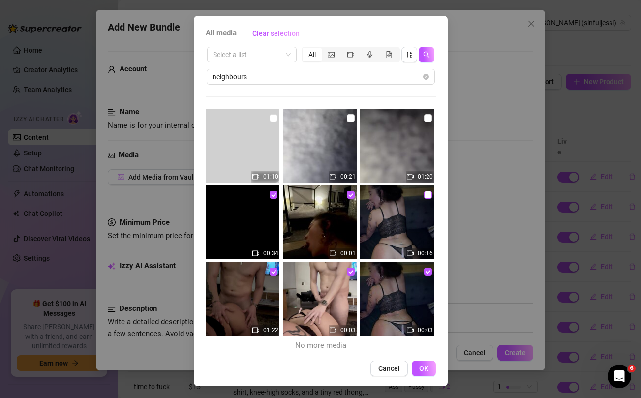
click at [427, 195] on input "checkbox" at bounding box center [428, 195] width 8 height 8
click at [428, 116] on input "checkbox" at bounding box center [428, 118] width 8 height 8
click at [350, 115] on input "checkbox" at bounding box center [351, 118] width 8 height 8
click at [273, 119] on input "checkbox" at bounding box center [273, 118] width 8 height 8
click at [430, 371] on button "OK" at bounding box center [424, 368] width 24 height 16
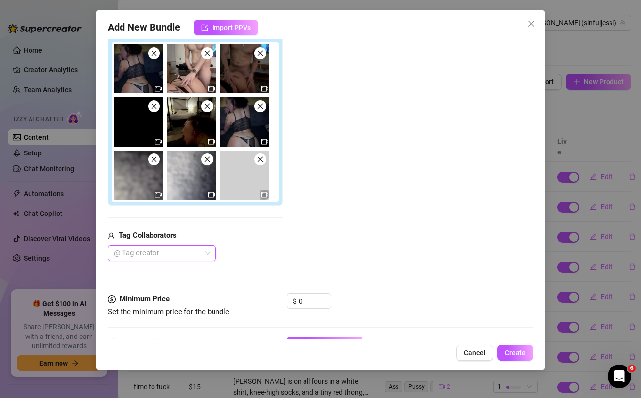
scroll to position [171, 0]
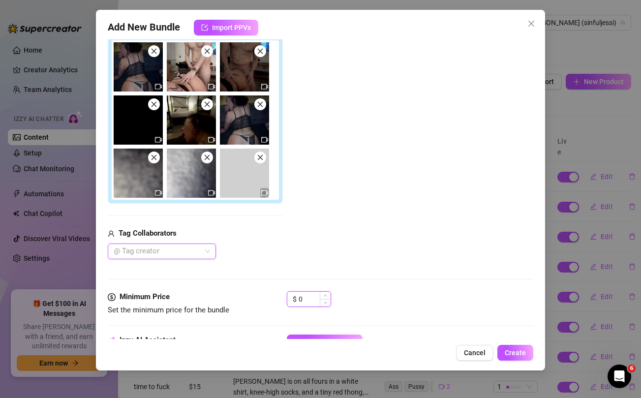
click at [309, 301] on input "0" at bounding box center [314, 299] width 32 height 15
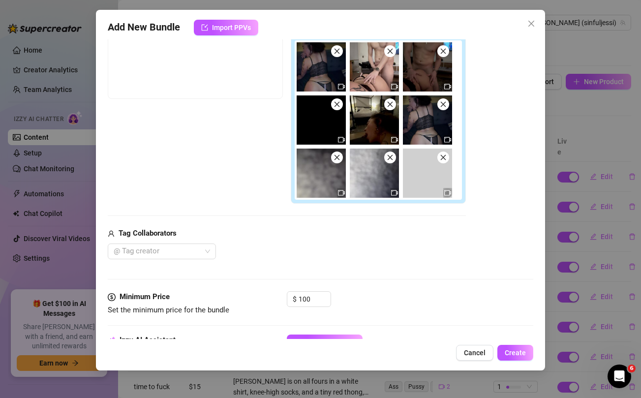
click at [321, 244] on div "@ Tag creator" at bounding box center [287, 251] width 358 height 16
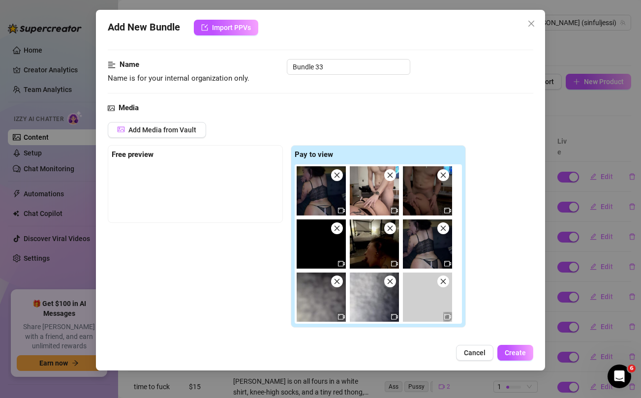
scroll to position [48, 0]
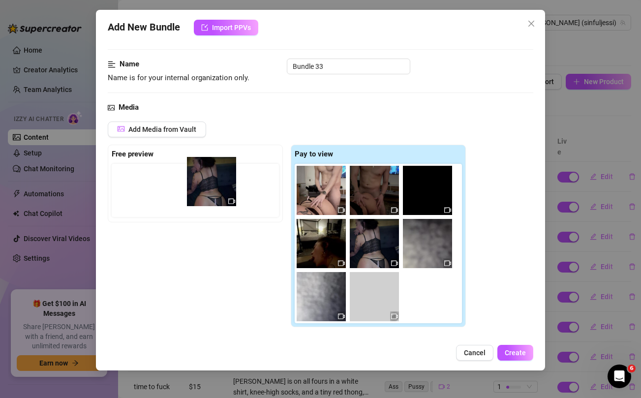
drag, startPoint x: 325, startPoint y: 198, endPoint x: 211, endPoint y: 189, distance: 114.9
click at [211, 189] on div "Free preview Pay to view" at bounding box center [287, 236] width 358 height 183
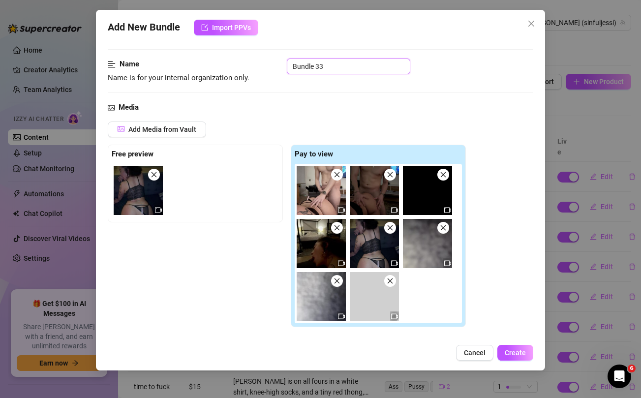
click at [320, 62] on input "Bundle 33" at bounding box center [348, 67] width 123 height 16
click at [305, 103] on div "Media" at bounding box center [320, 108] width 425 height 12
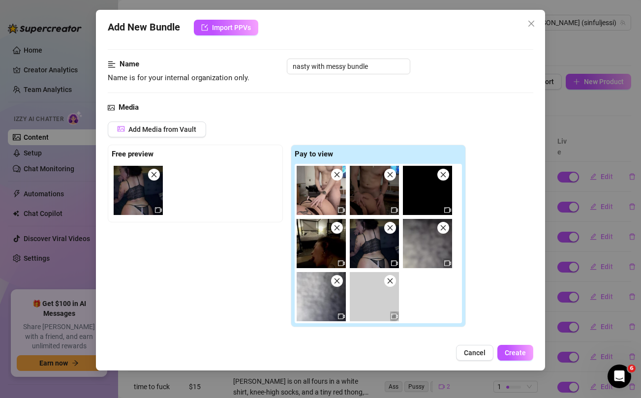
scroll to position [194, 0]
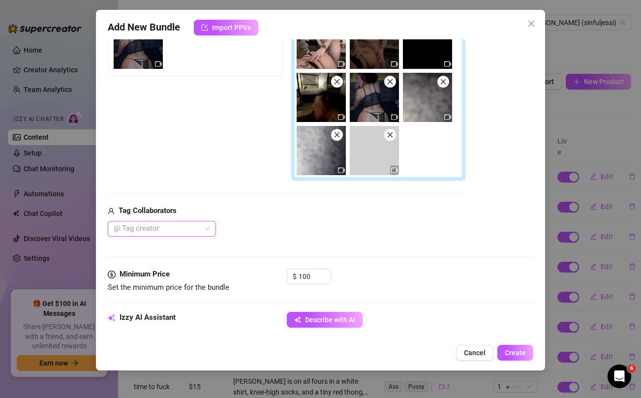
click at [174, 231] on div at bounding box center [157, 229] width 94 height 14
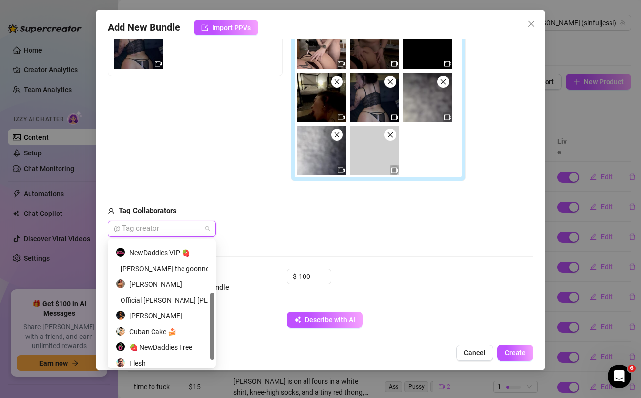
scroll to position [110, 0]
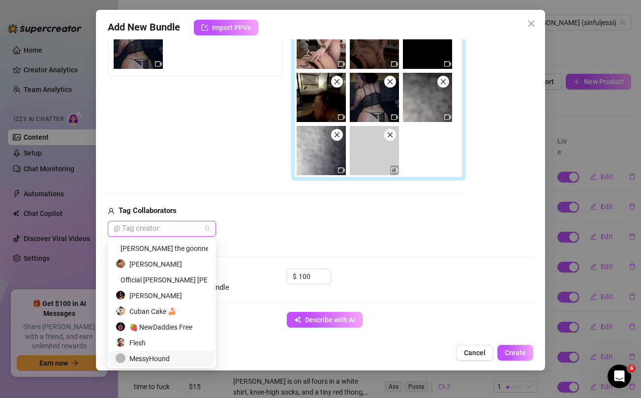
click at [151, 359] on div "MessyHound" at bounding box center [162, 358] width 92 height 11
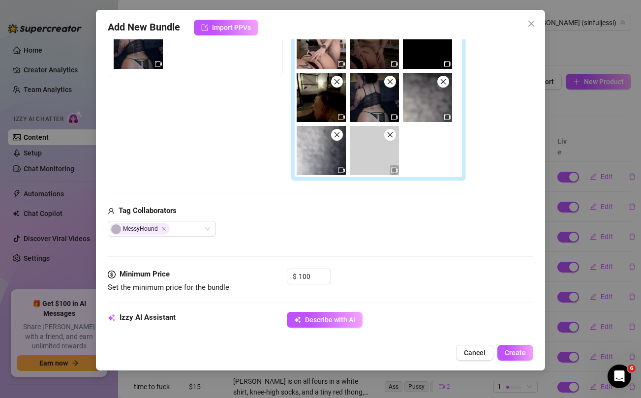
click at [419, 243] on div "Media Add Media from Vault Free preview Pay to view Tag Collaborators MessyHound" at bounding box center [320, 112] width 425 height 313
click at [341, 324] on button "Describe with AI" at bounding box center [325, 320] width 76 height 16
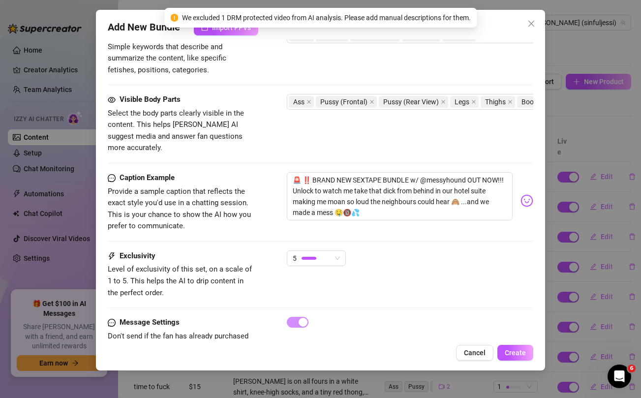
scroll to position [635, 0]
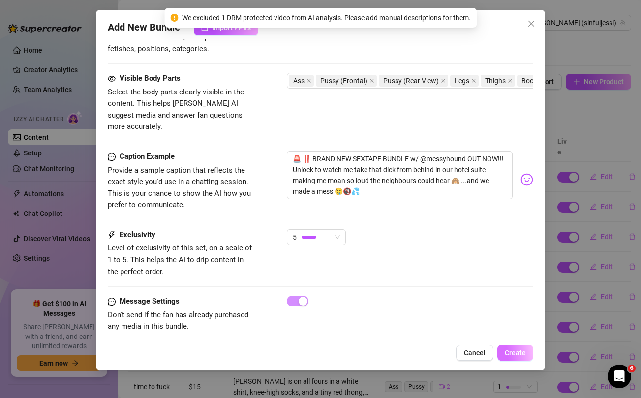
click at [517, 350] on span "Create" at bounding box center [514, 353] width 21 height 8
